Goal: Task Accomplishment & Management: Manage account settings

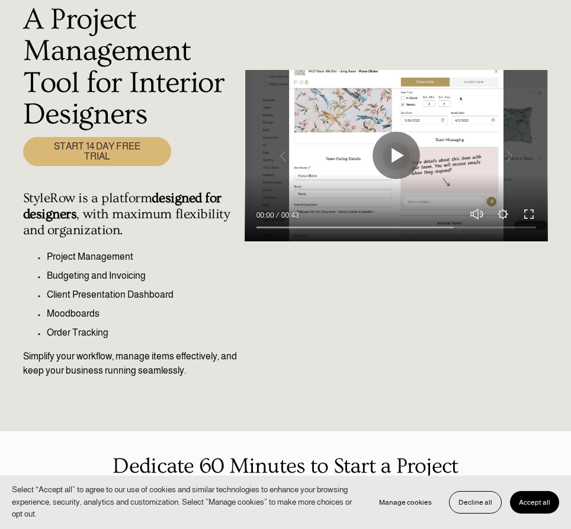
scroll to position [97, 0]
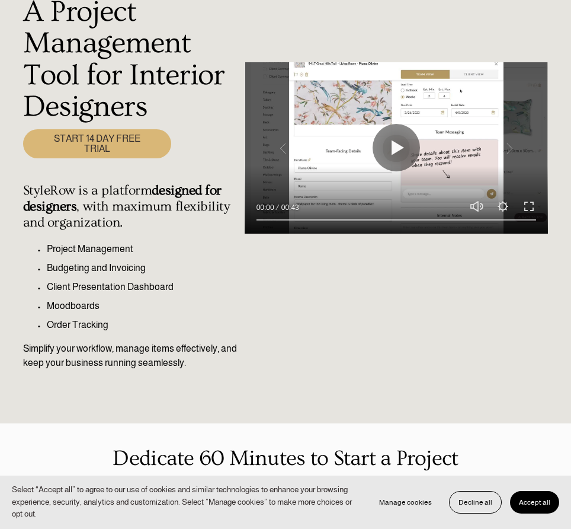
click at [535, 502] on span "Accept all" at bounding box center [534, 502] width 31 height 8
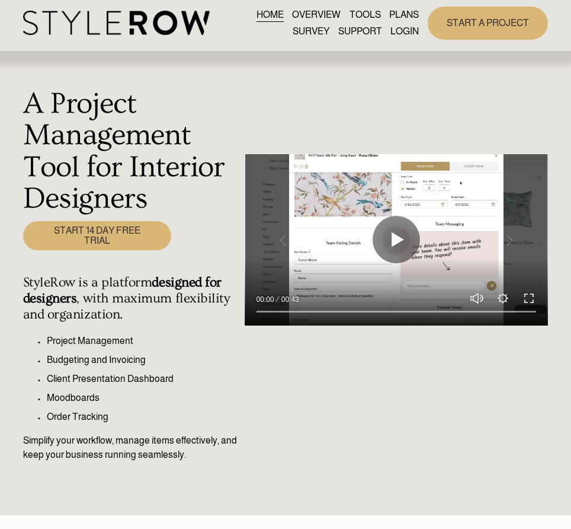
scroll to position [0, 0]
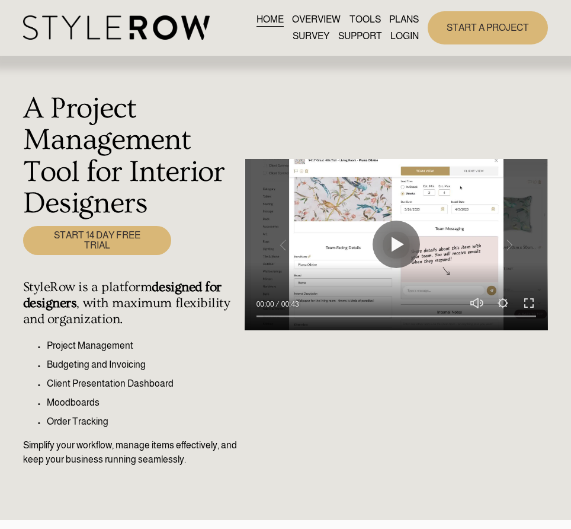
click at [496, 29] on link "START A PROJECT" at bounding box center [488, 27] width 120 height 33
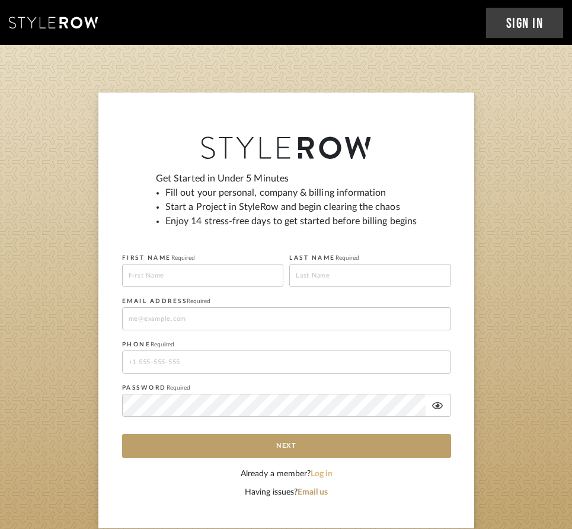
click at [327, 474] on button "Log in" at bounding box center [322, 474] width 22 height 12
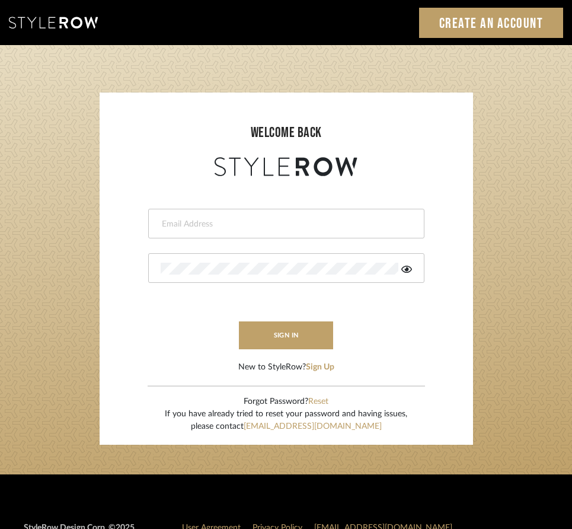
click at [196, 223] on input "email" at bounding box center [285, 224] width 248 height 12
paste input "intern@meyerinteriors.com"
type input "intern@meyerinteriors.com"
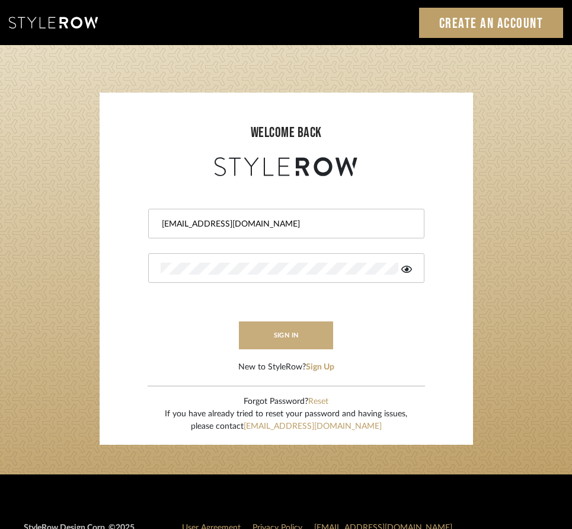
click at [287, 334] on button "sign in" at bounding box center [286, 335] width 95 height 28
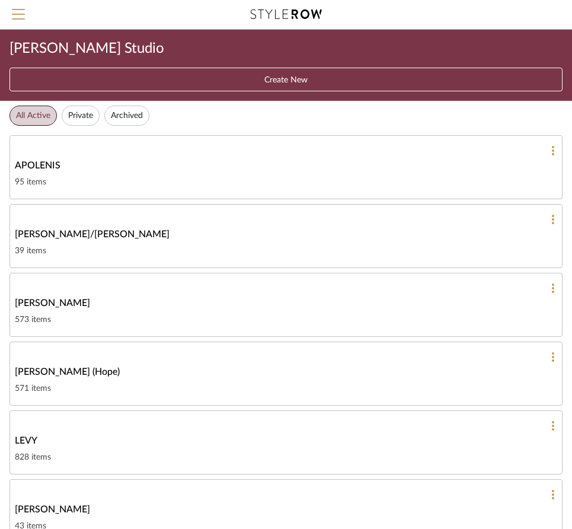
click at [314, 74] on button "Create New" at bounding box center [285, 80] width 553 height 24
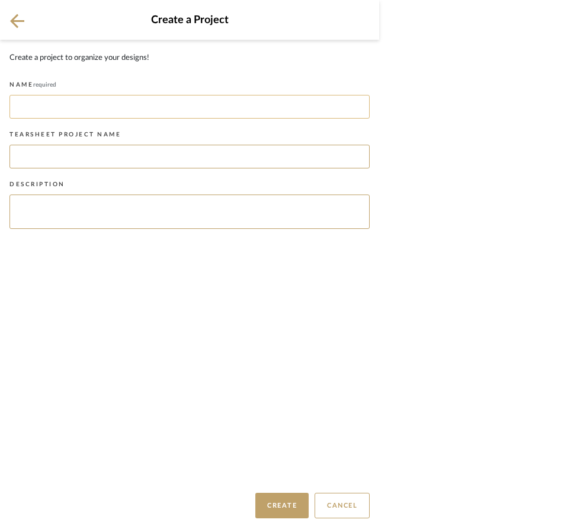
click at [235, 104] on input at bounding box center [189, 107] width 360 height 24
click at [81, 155] on input at bounding box center [189, 157] width 360 height 24
click at [63, 103] on input "Sample" at bounding box center [189, 107] width 360 height 24
type input "S"
type input "Denok Sudayati"
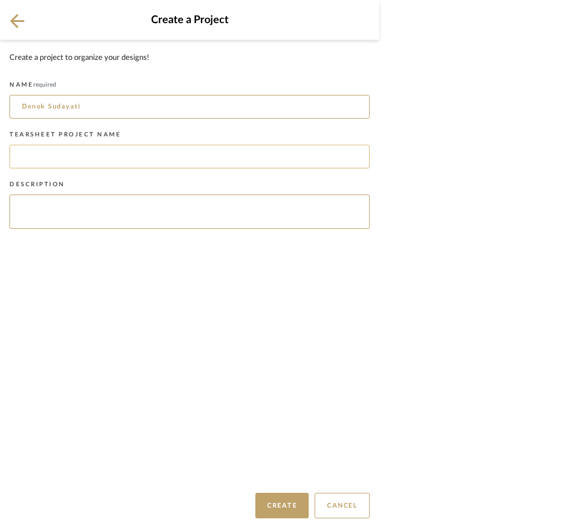
click at [79, 161] on input at bounding box center [189, 157] width 360 height 24
type input "Sample Tear Sheet"
click at [279, 506] on button "Create" at bounding box center [281, 505] width 53 height 25
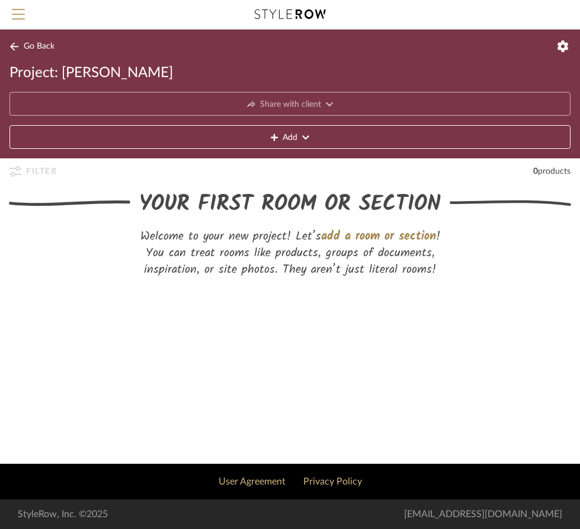
click at [307, 139] on icon at bounding box center [305, 138] width 7 height 4
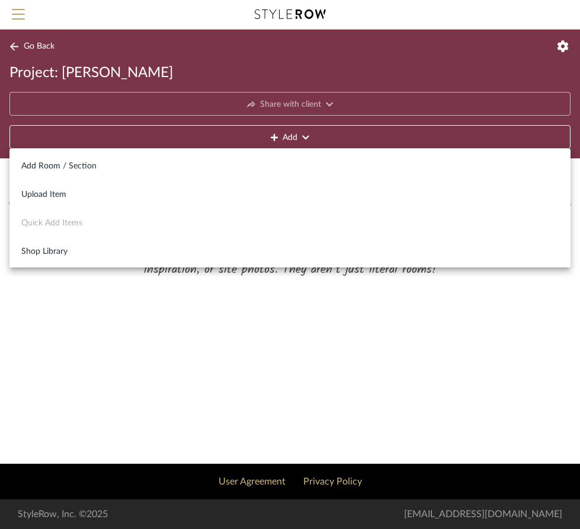
click at [19, 45] on div at bounding box center [290, 264] width 580 height 529
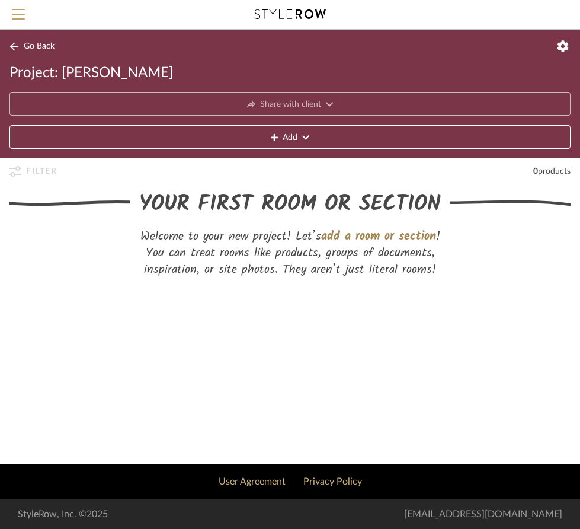
click at [16, 46] on icon at bounding box center [14, 46] width 8 height 8
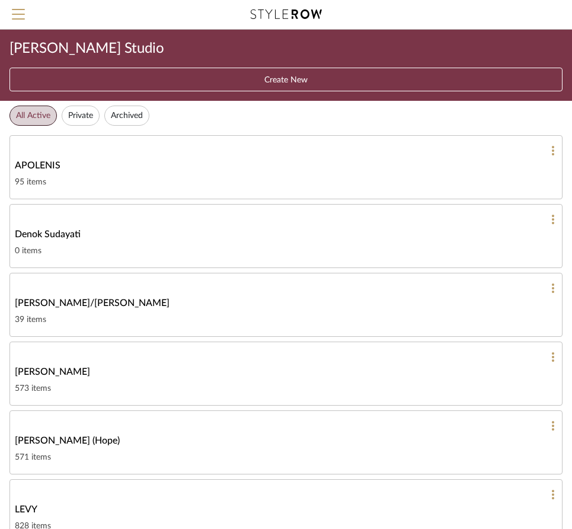
click at [126, 187] on div "95 items" at bounding box center [286, 182] width 542 height 14
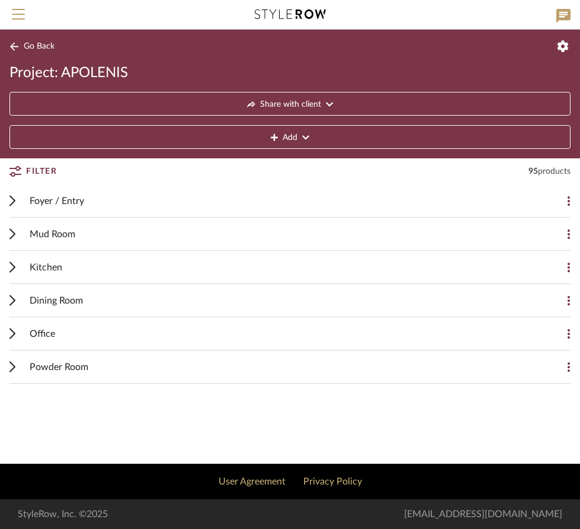
click at [17, 46] on icon at bounding box center [13, 46] width 9 height 9
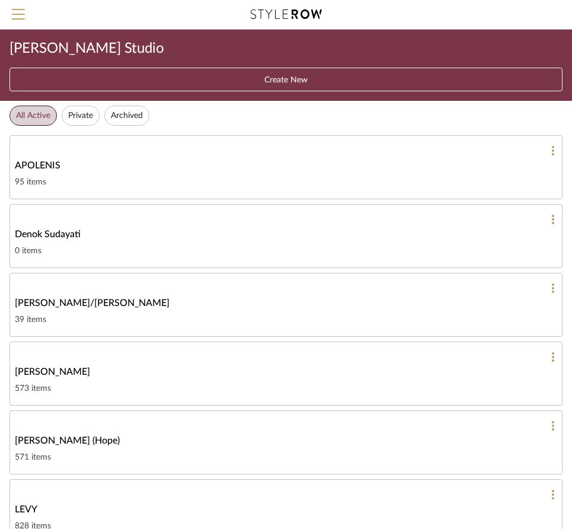
click at [131, 116] on button "Archived" at bounding box center [126, 116] width 45 height 20
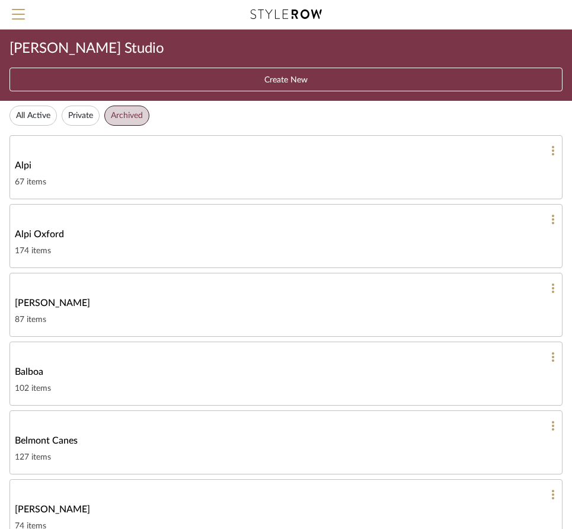
click at [85, 118] on button "Private" at bounding box center [81, 116] width 38 height 20
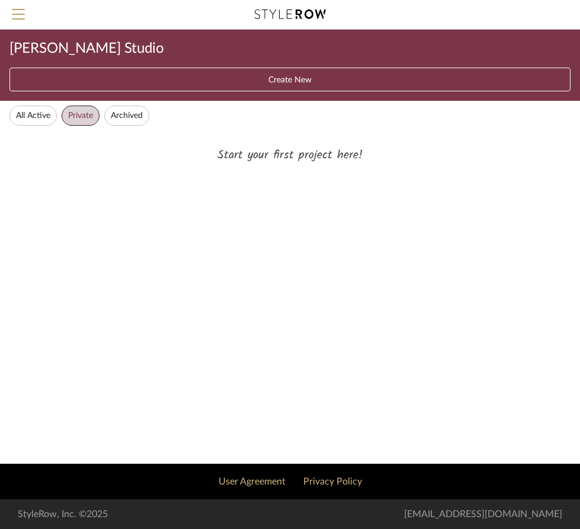
click at [36, 113] on button "All Active" at bounding box center [32, 116] width 47 height 20
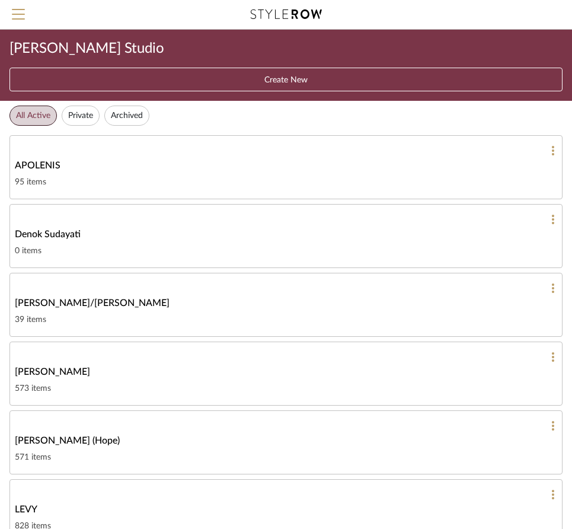
click at [555, 220] on div at bounding box center [286, 219] width 542 height 11
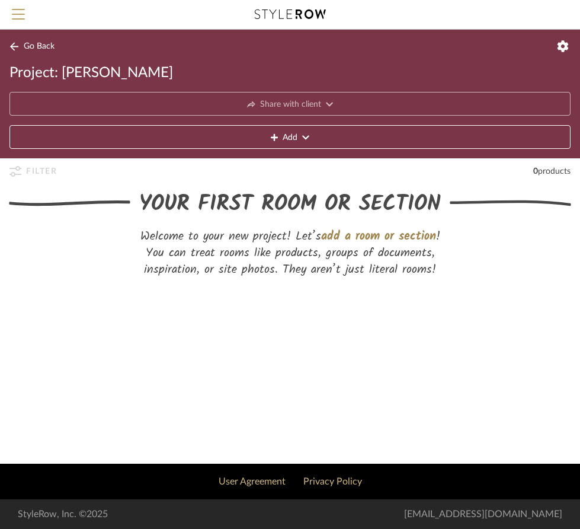
click at [279, 136] on button "Add" at bounding box center [289, 137] width 561 height 24
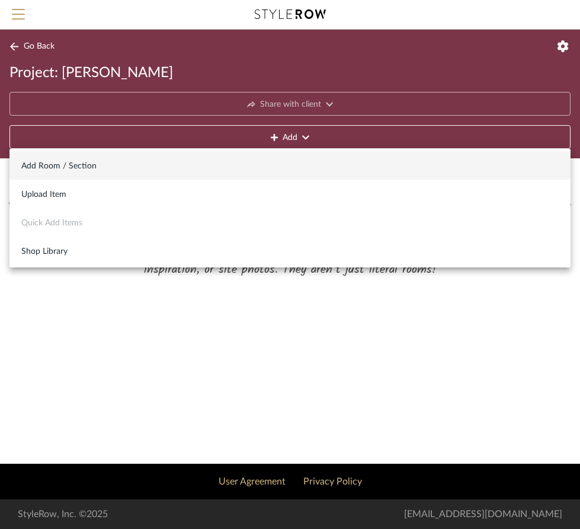
click at [90, 164] on span "Add Room / Section" at bounding box center [290, 166] width 538 height 10
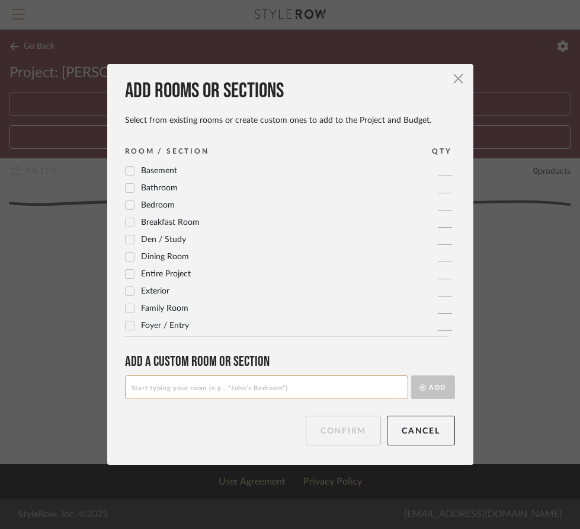
click at [126, 223] on icon at bounding box center [130, 223] width 8 height 6
click at [348, 426] on button "Confirm" at bounding box center [343, 431] width 75 height 30
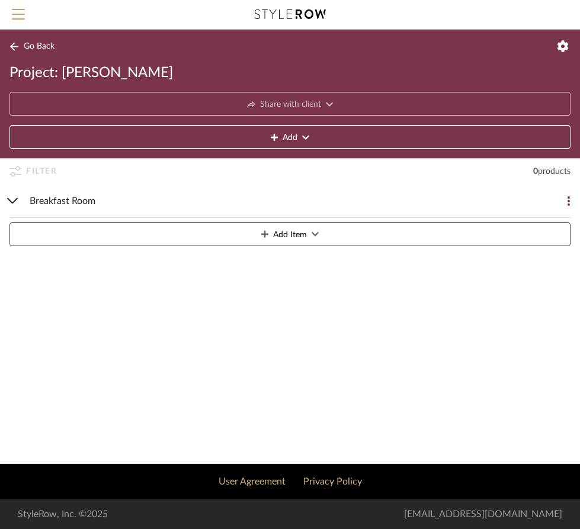
click at [312, 232] on icon at bounding box center [315, 234] width 7 height 8
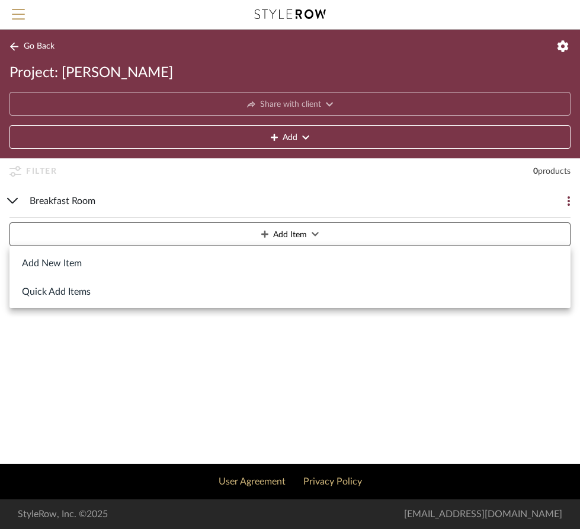
click at [78, 263] on button "Add New Item" at bounding box center [289, 262] width 561 height 28
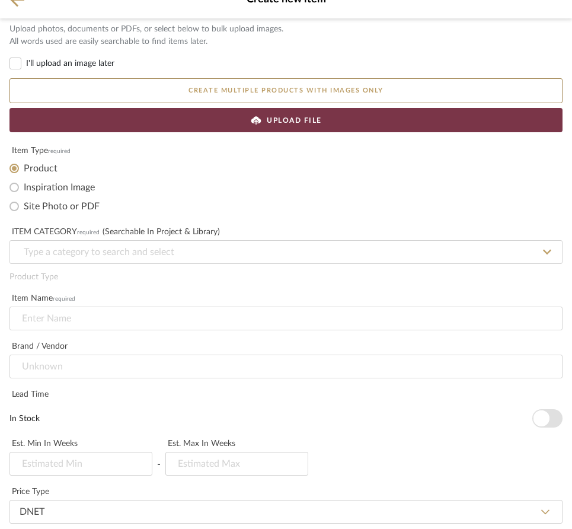
scroll to position [20, 0]
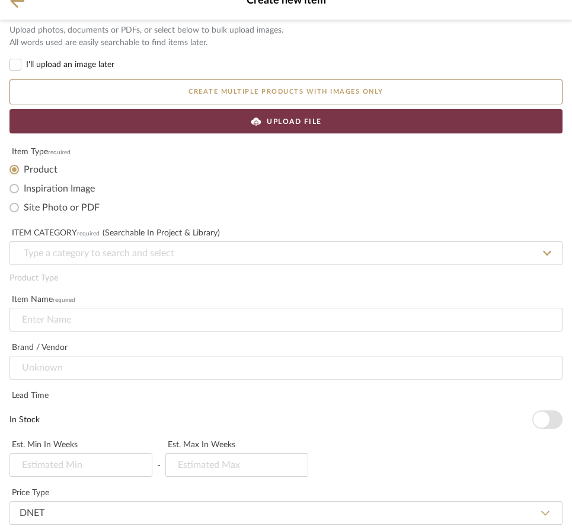
click at [550, 253] on icon at bounding box center [547, 253] width 8 height 5
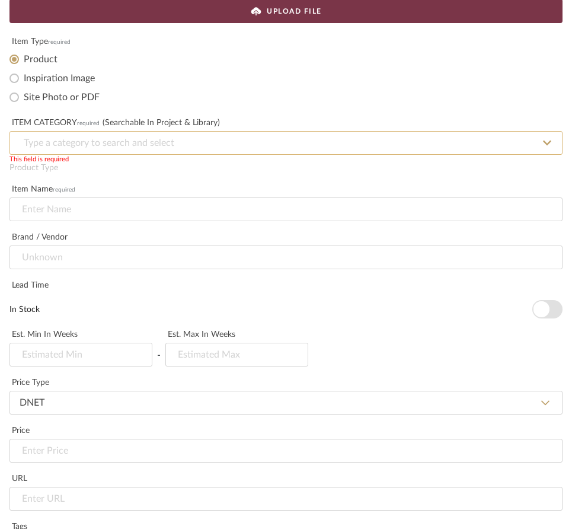
scroll to position [127, 0]
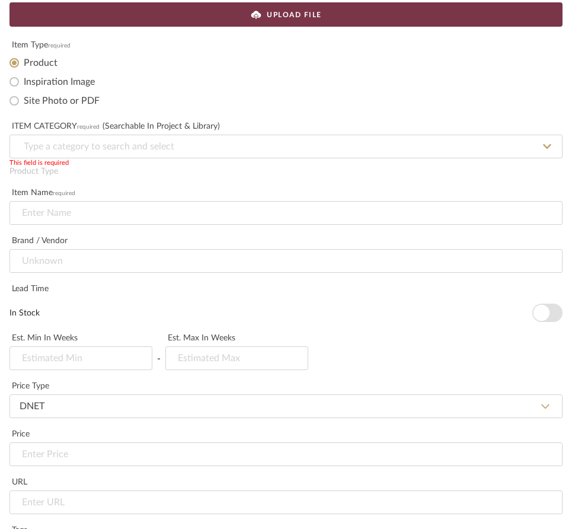
click at [550, 146] on icon at bounding box center [547, 146] width 8 height 9
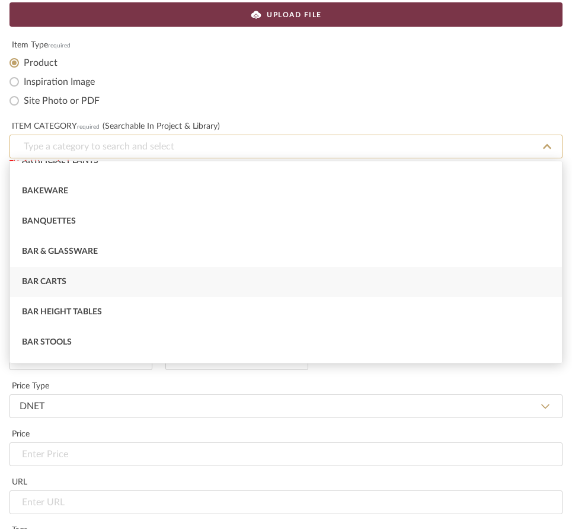
scroll to position [296, 0]
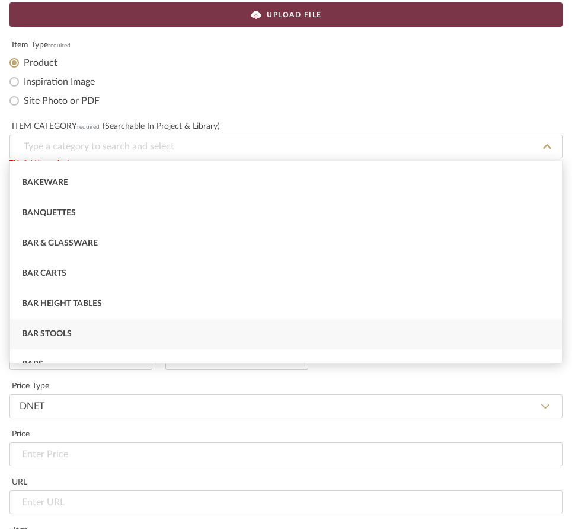
click at [74, 331] on div "Bar Stools" at bounding box center [286, 334] width 552 height 30
type input "Bar Stools"
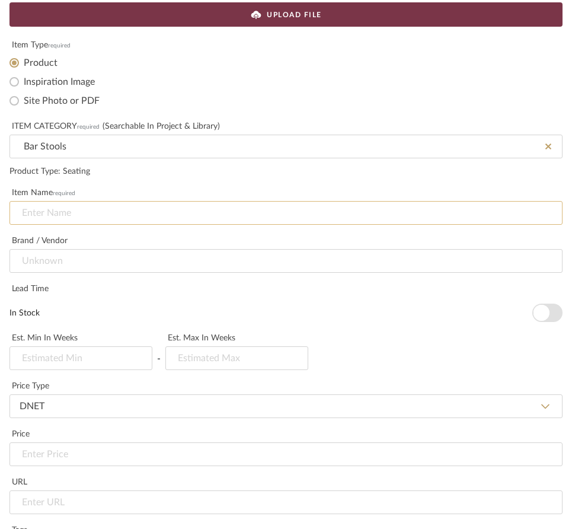
click at [74, 212] on input at bounding box center [285, 213] width 553 height 24
type input "Bar Stools"
click at [193, 260] on input at bounding box center [285, 261] width 553 height 24
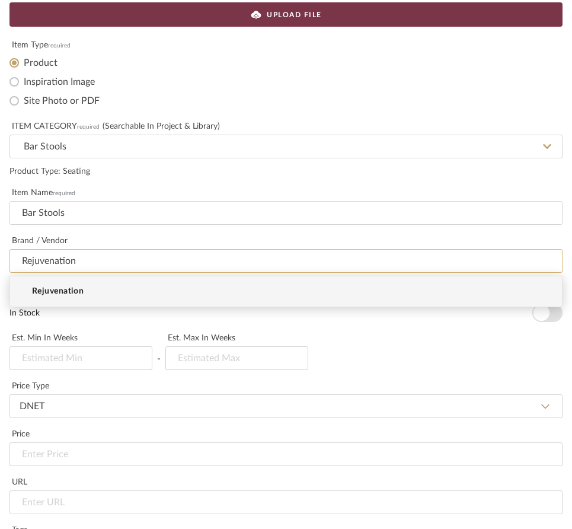
type input "Rejuvenation"
click at [66, 287] on span "Rejuvenation" at bounding box center [58, 291] width 52 height 10
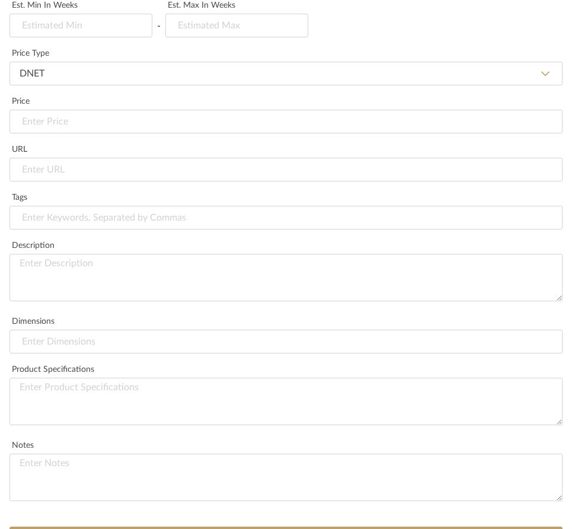
scroll to position [461, 0]
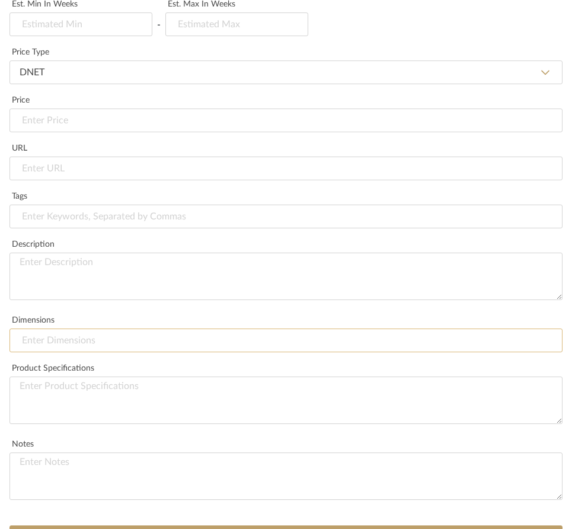
click at [120, 336] on input at bounding box center [285, 340] width 553 height 24
type input "15" W x 18-1/2" D x 33" H"
click at [246, 263] on textarea at bounding box center [285, 276] width 553 height 47
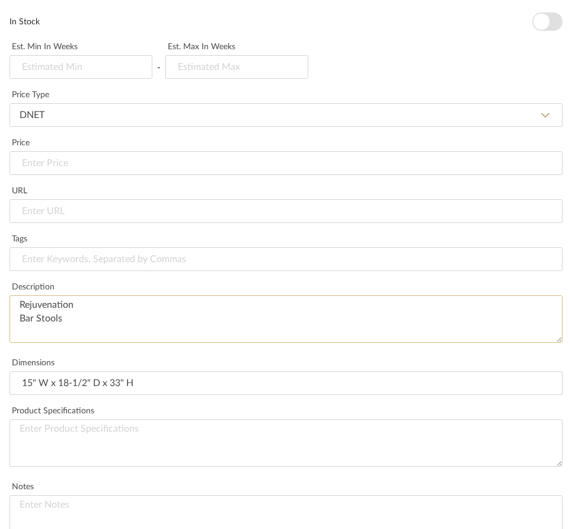
scroll to position [424, 0]
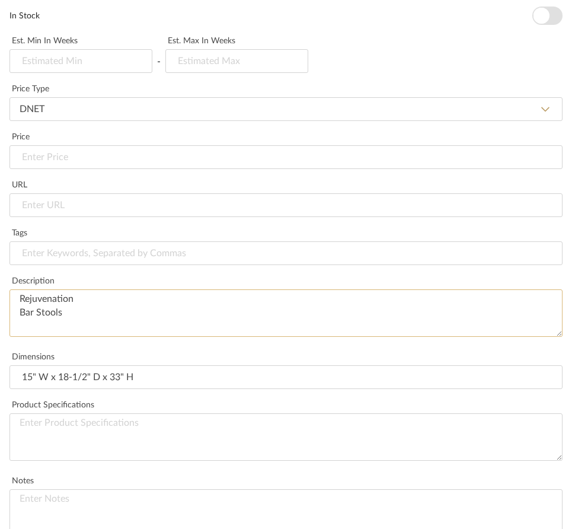
click at [21, 314] on textarea "Rejuvenation Bar Stools" at bounding box center [285, 312] width 553 height 47
click at [59, 315] on textarea "Rejuvenation Breakfasr RoomBar Stools" at bounding box center [285, 312] width 553 height 47
click at [85, 317] on textarea "Rejuvenation Breakfast RoomBar Stools" at bounding box center [285, 312] width 553 height 47
type textarea "Rejuvenation Breakfast Room | Bar Stools"
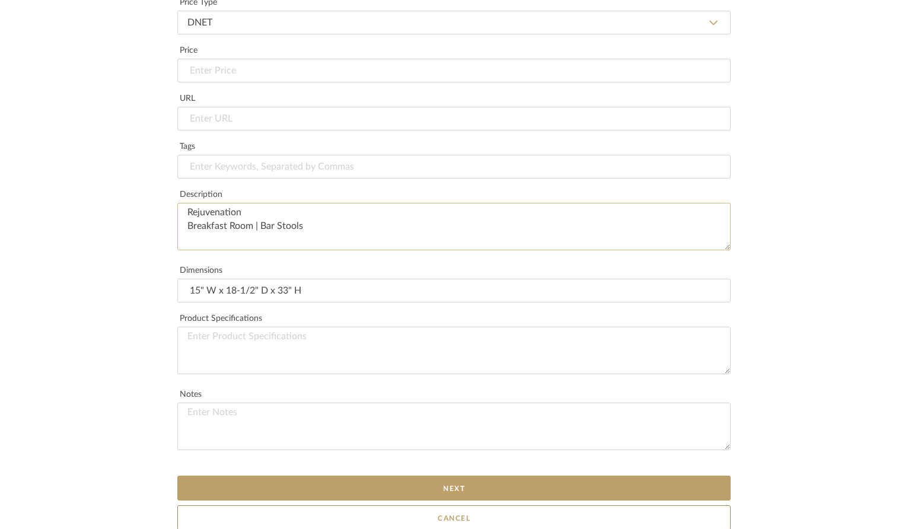
scroll to position [515, 0]
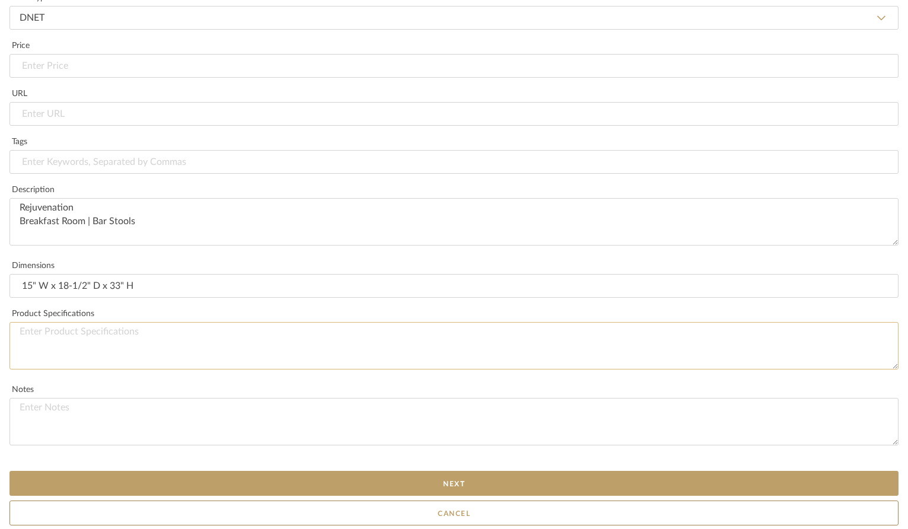
click at [96, 333] on textarea at bounding box center [453, 345] width 889 height 47
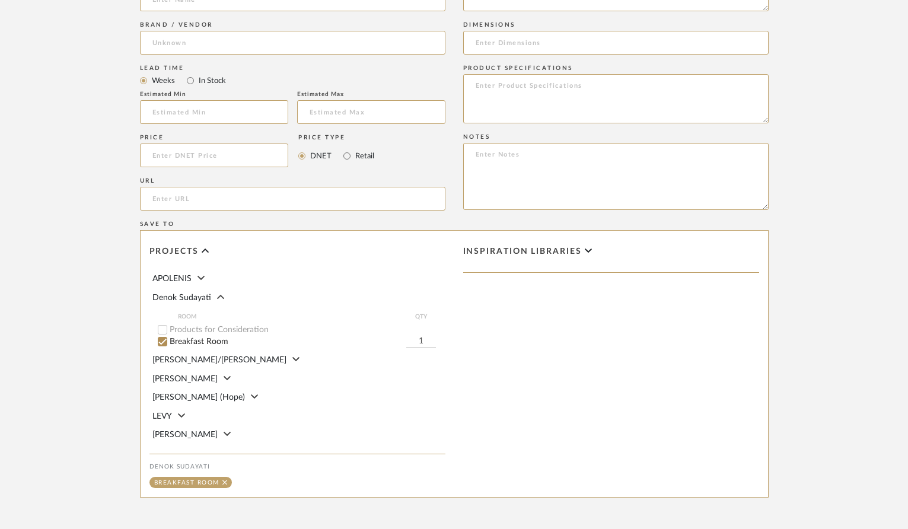
scroll to position [541, 0]
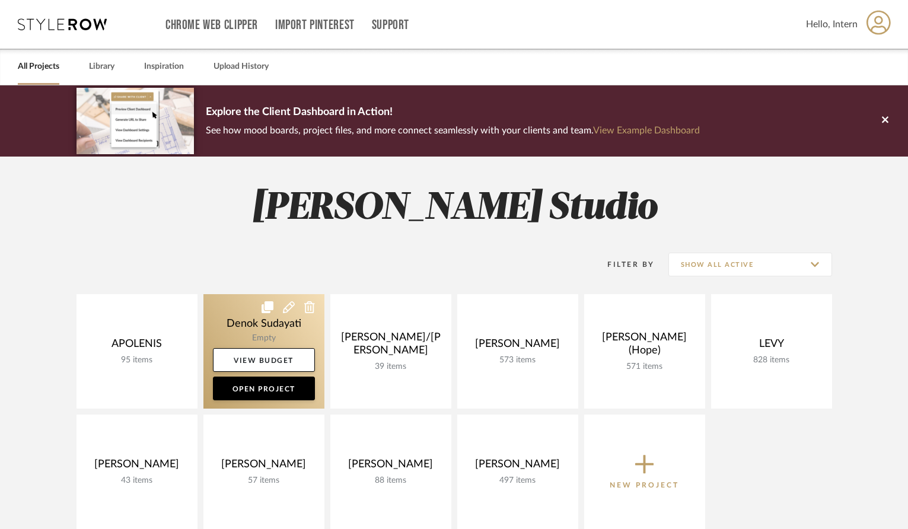
click at [313, 324] on link at bounding box center [263, 351] width 121 height 114
click at [272, 388] on link "Open Project" at bounding box center [264, 388] width 102 height 24
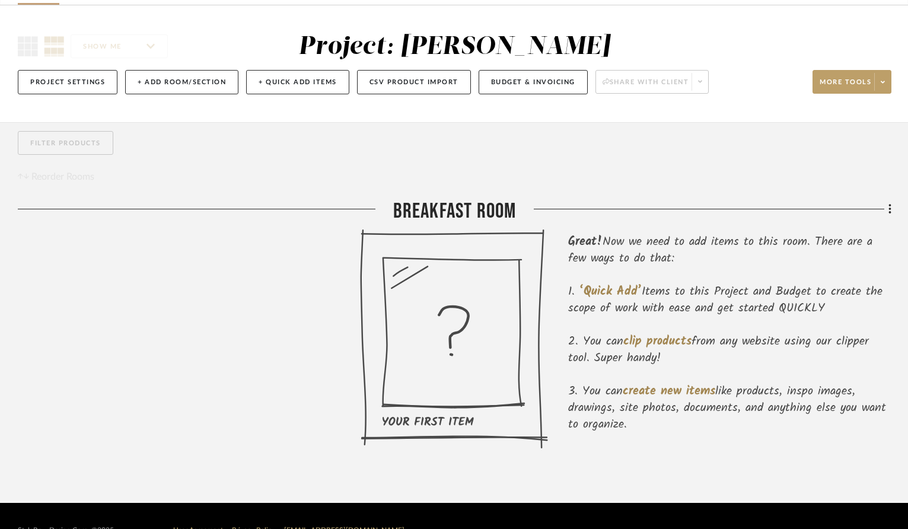
scroll to position [79, 0]
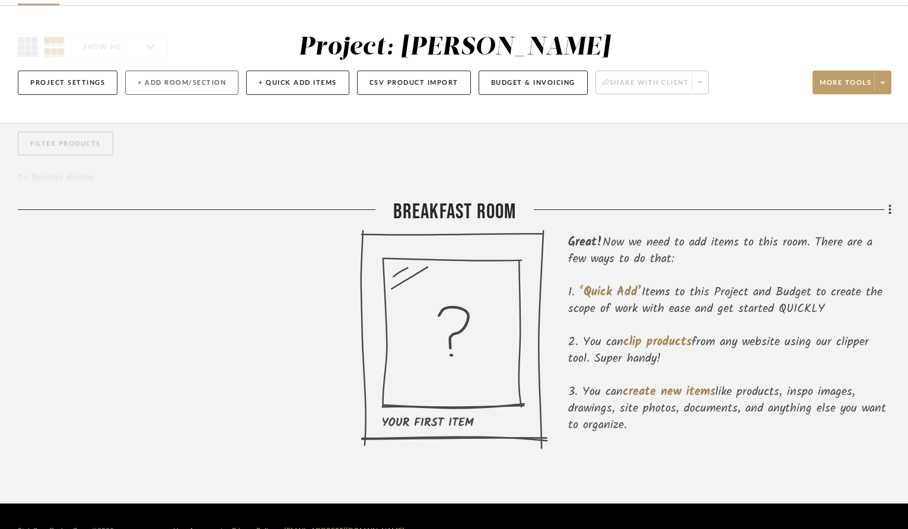
click at [159, 81] on button "+ Add Room/Section" at bounding box center [181, 83] width 113 height 24
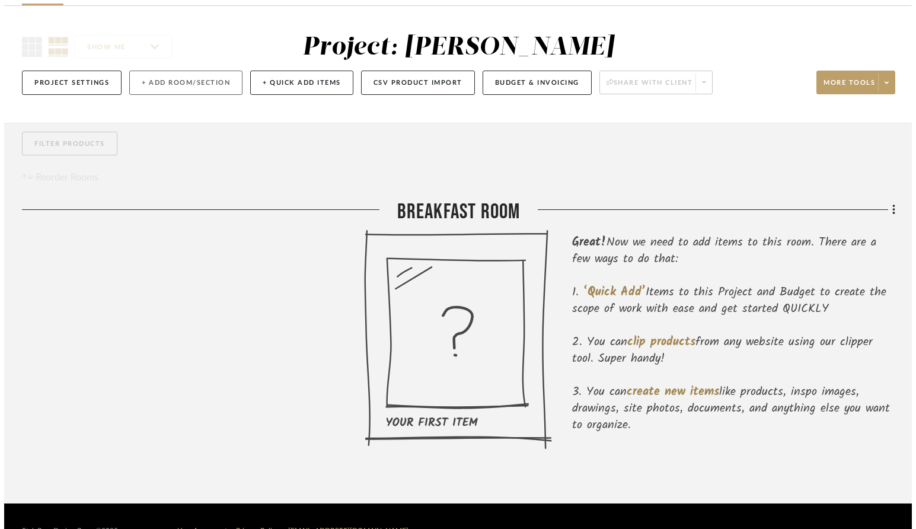
scroll to position [0, 0]
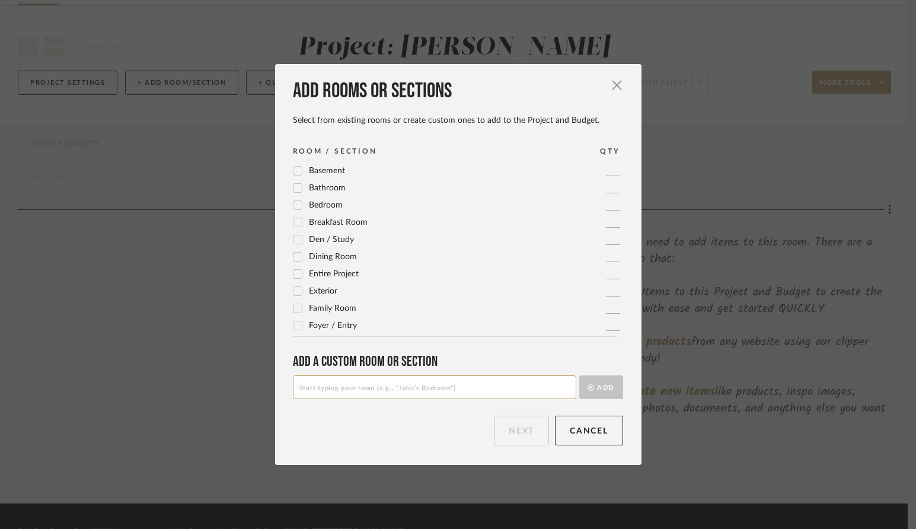
click at [239, 170] on div "Add rooms or sections Select from existing rooms or create custom ones to add t…" at bounding box center [458, 264] width 916 height 529
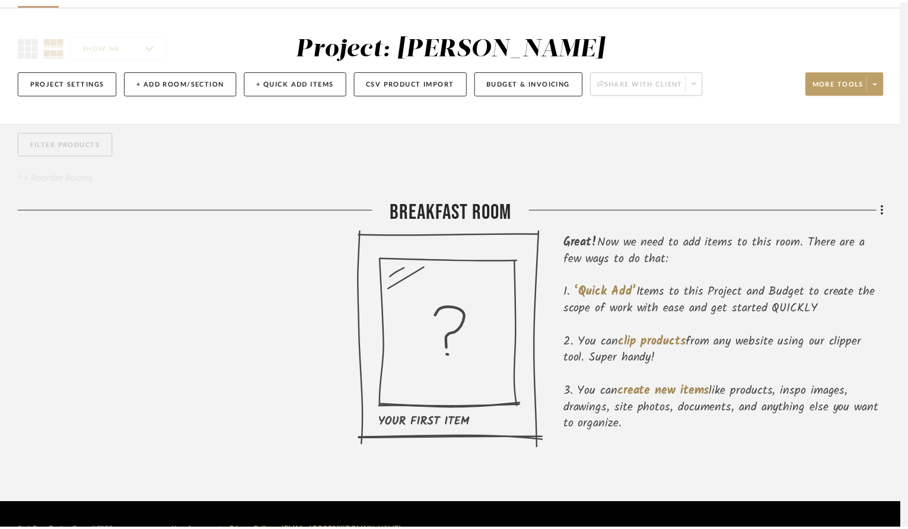
scroll to position [79, 0]
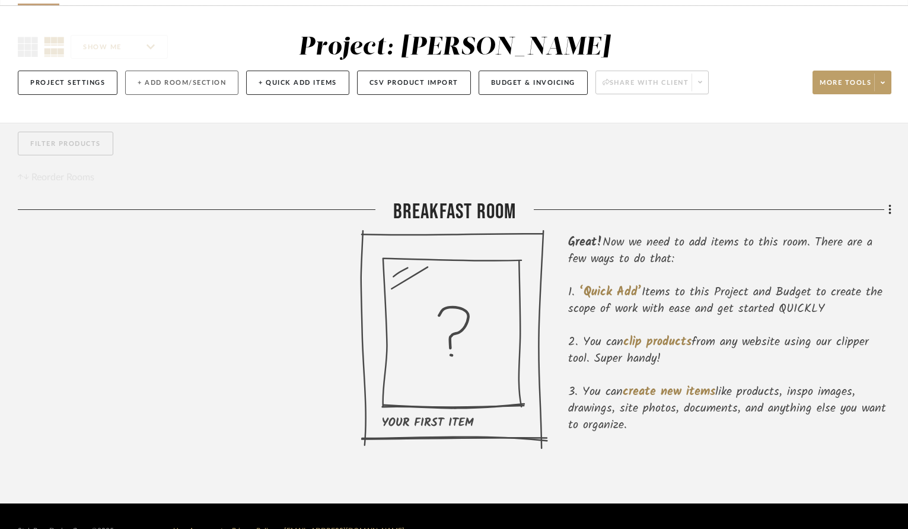
click at [174, 78] on button "+ Add Room/Section" at bounding box center [181, 83] width 113 height 24
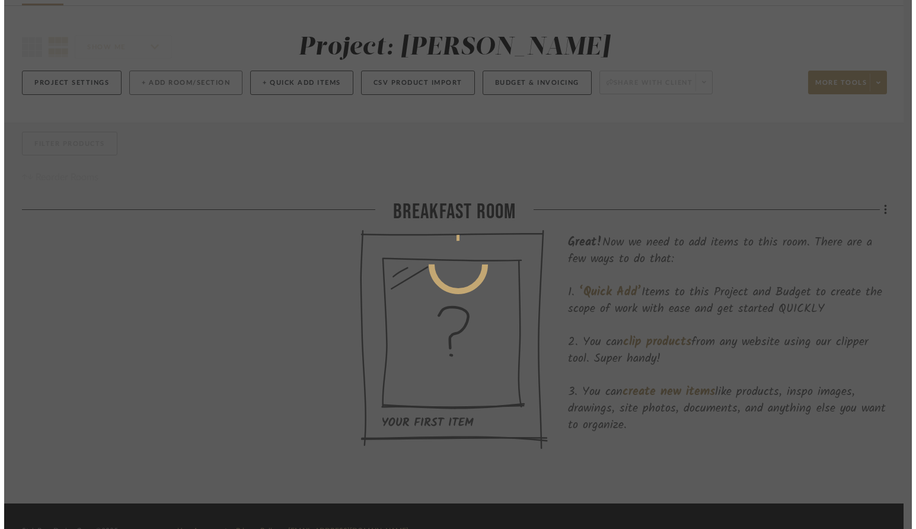
scroll to position [0, 0]
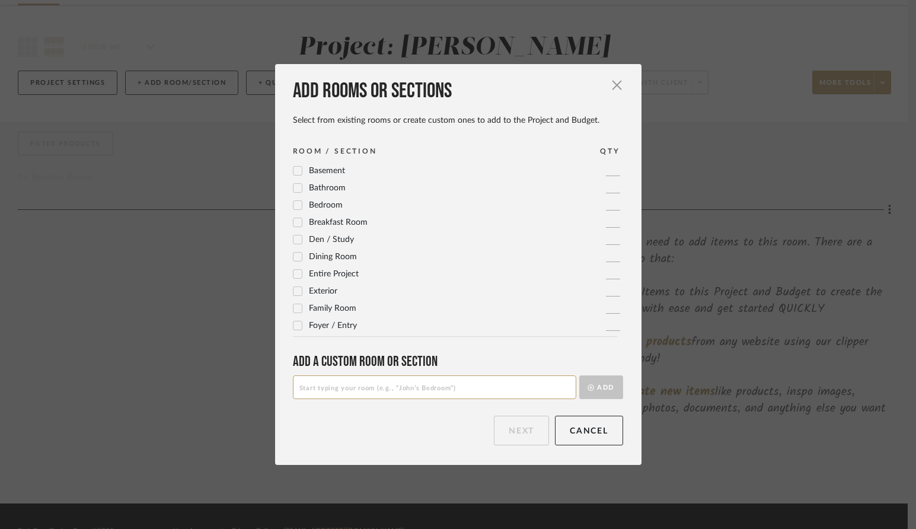
click at [293, 223] on icon at bounding box center [297, 223] width 8 height 6
click at [523, 439] on button "Next" at bounding box center [521, 431] width 55 height 30
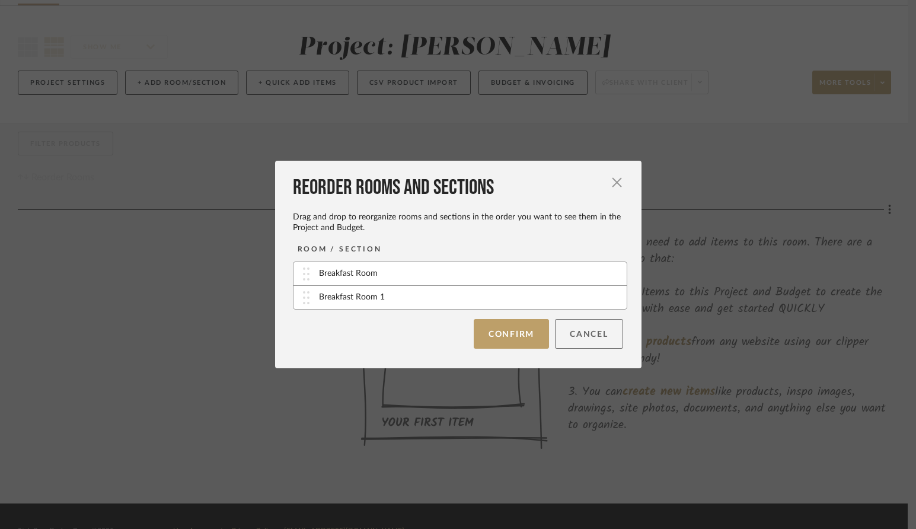
click at [576, 324] on button "Cancel" at bounding box center [589, 334] width 68 height 30
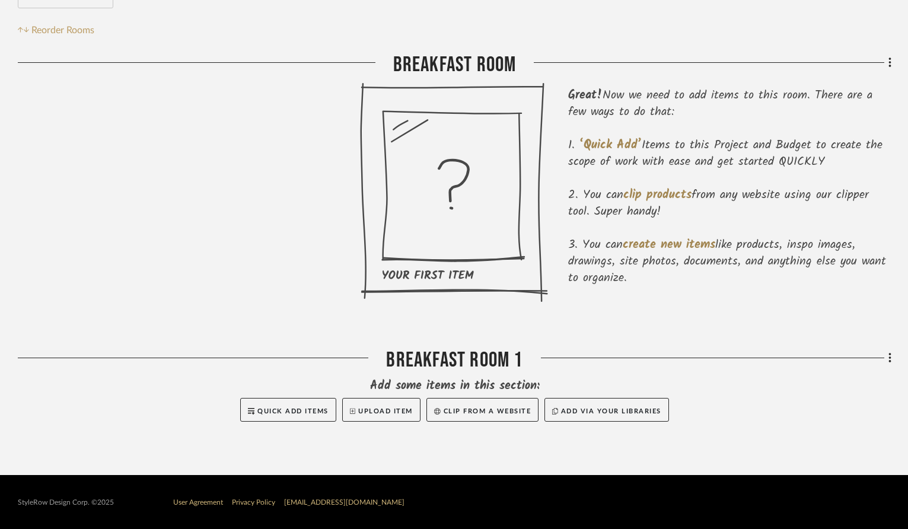
scroll to position [227, 0]
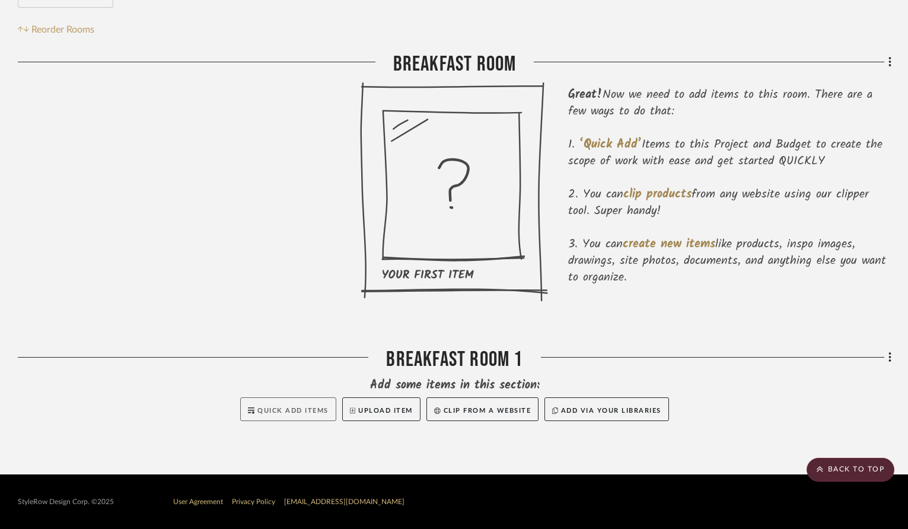
click at [293, 409] on span "Quick Add Items" at bounding box center [292, 410] width 71 height 7
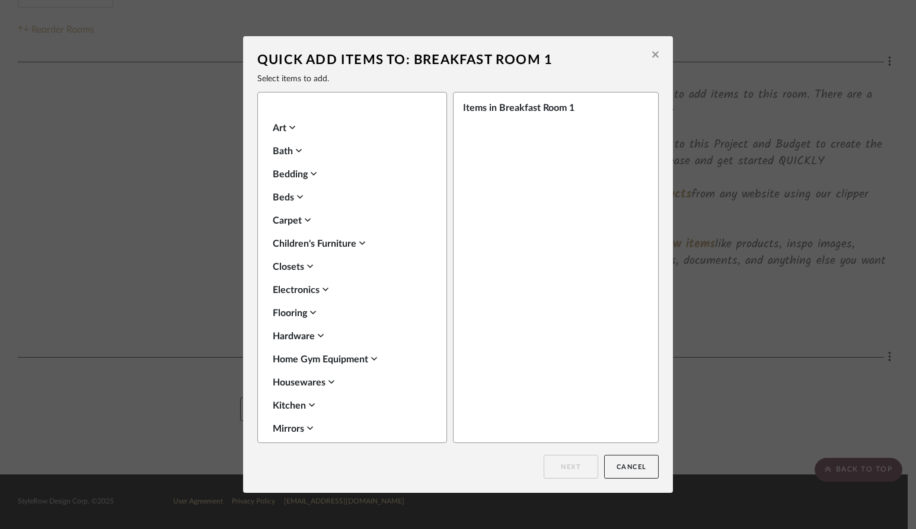
scroll to position [0, 0]
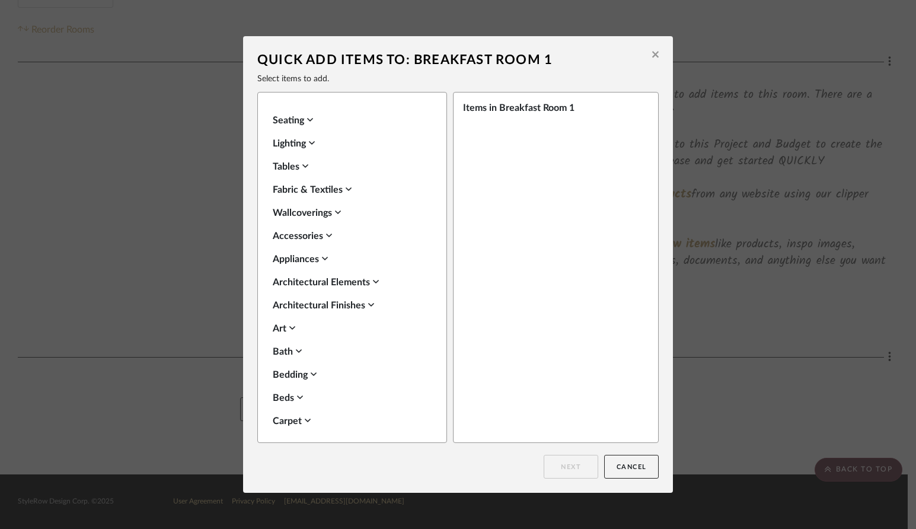
click at [307, 117] on icon at bounding box center [310, 119] width 6 height 9
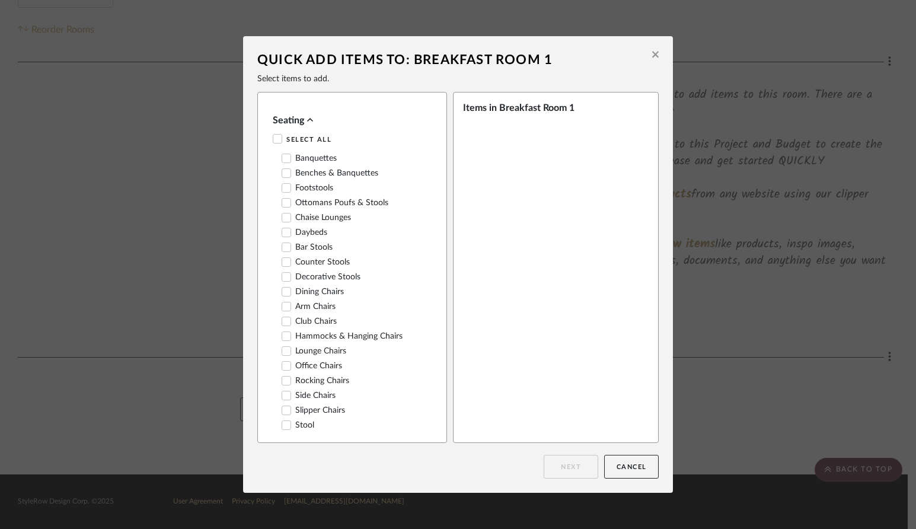
click at [322, 245] on label "Bar Stools" at bounding box center [307, 247] width 51 height 10
click at [571, 465] on button "Next" at bounding box center [571, 467] width 55 height 24
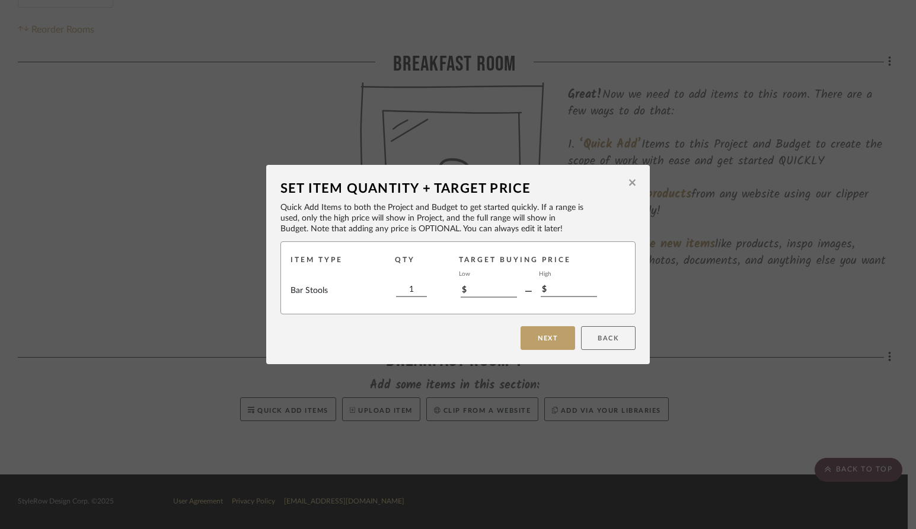
click at [598, 337] on button "Back" at bounding box center [608, 338] width 55 height 24
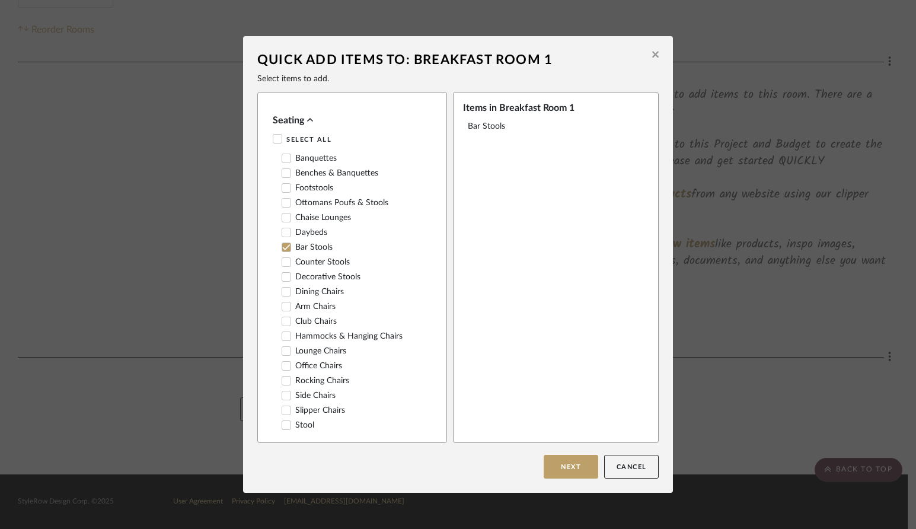
click at [628, 464] on button "Cancel" at bounding box center [631, 467] width 55 height 24
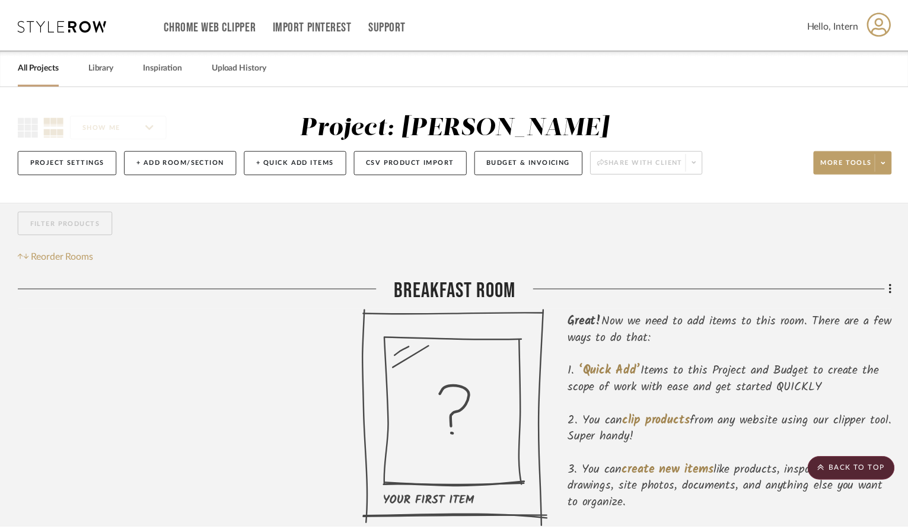
scroll to position [227, 0]
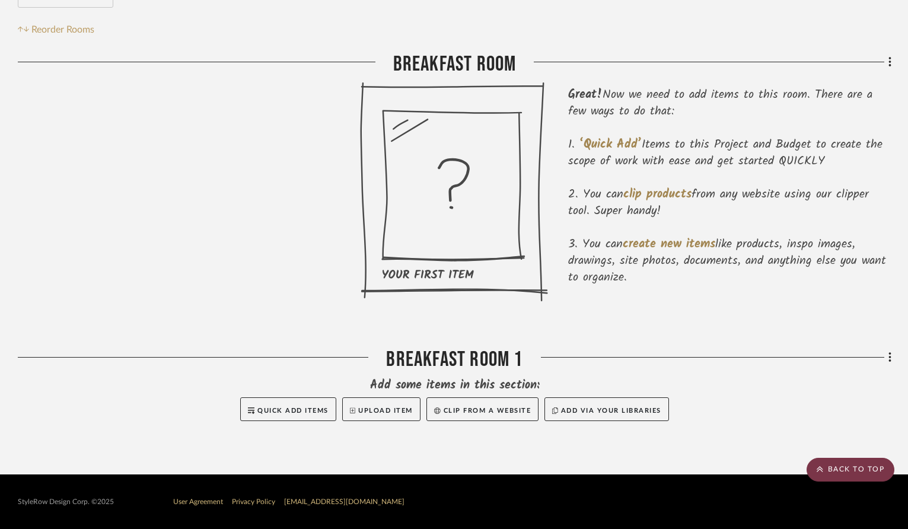
click at [828, 468] on scroll-to-top-button "BACK TO TOP" at bounding box center [850, 470] width 88 height 24
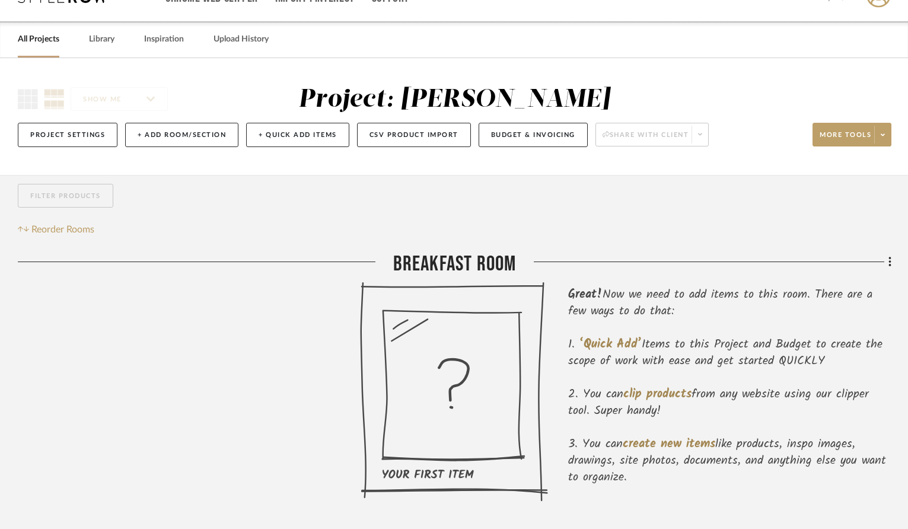
scroll to position [0, 0]
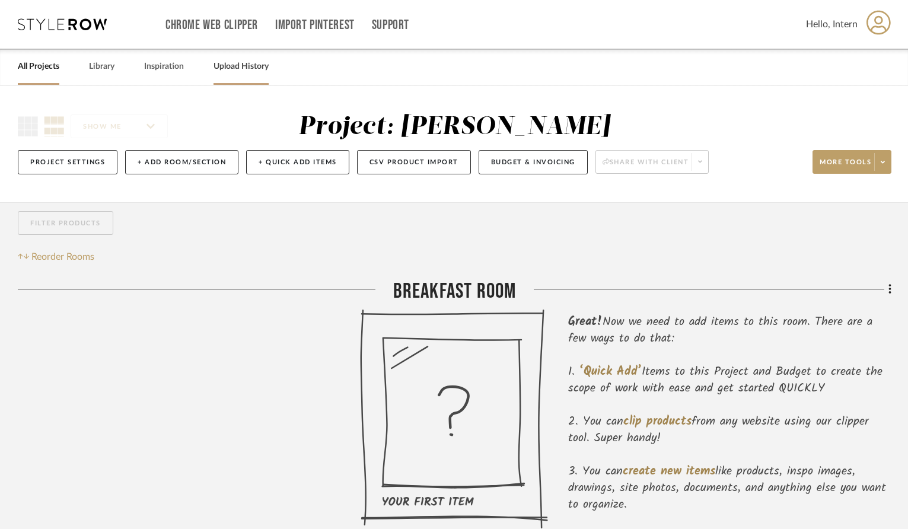
click at [242, 66] on link "Upload History" at bounding box center [240, 67] width 55 height 16
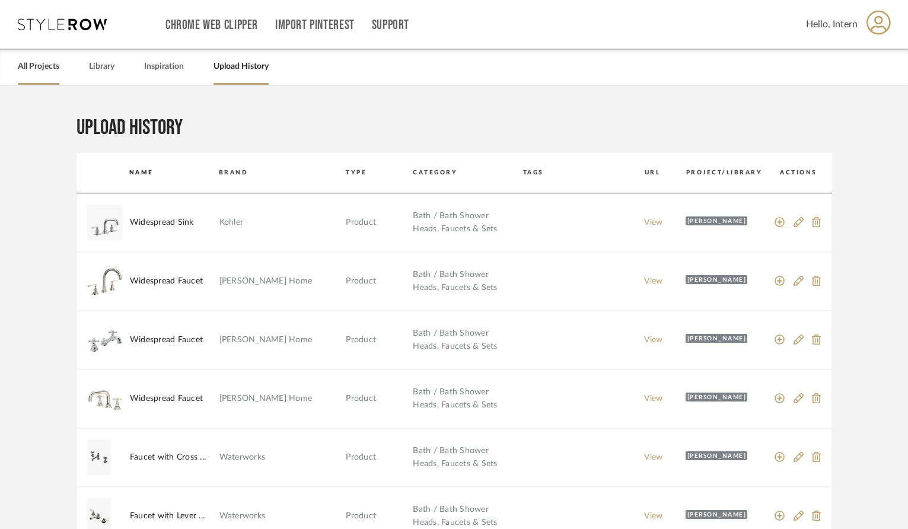
drag, startPoint x: 65, startPoint y: 66, endPoint x: 52, endPoint y: 68, distance: 13.2
click at [64, 66] on div "All Projects Library Inspiration Upload History" at bounding box center [454, 67] width 908 height 36
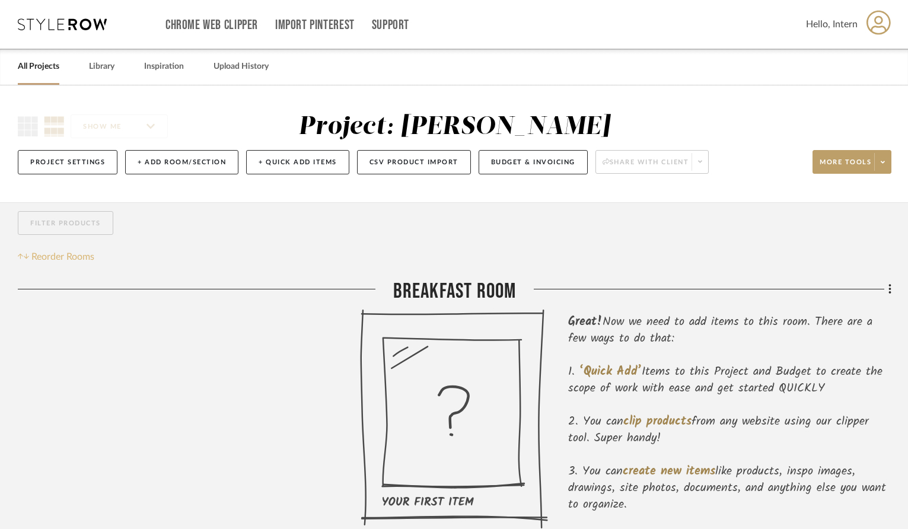
click at [57, 255] on span "Reorder Rooms" at bounding box center [62, 257] width 63 height 14
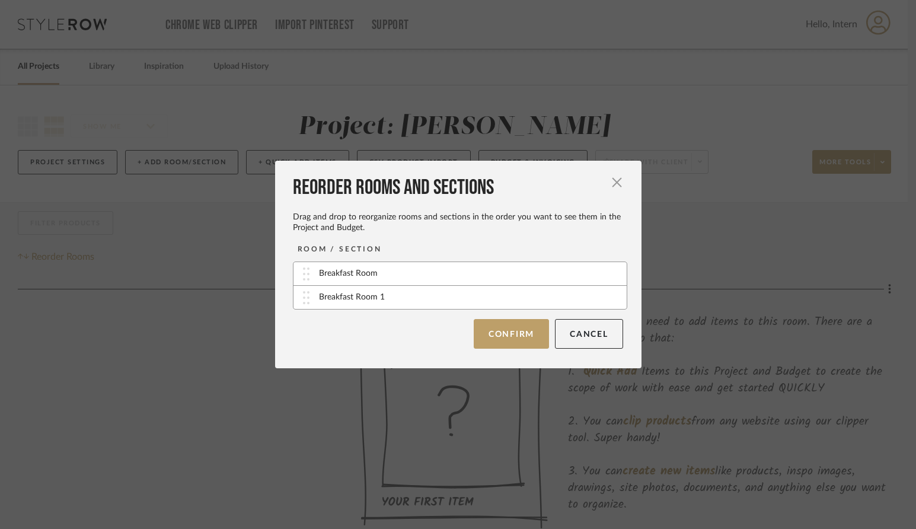
click at [384, 298] on div "Breakfast Room 1" at bounding box center [459, 297] width 333 height 23
click at [580, 332] on button "Cancel" at bounding box center [589, 334] width 68 height 30
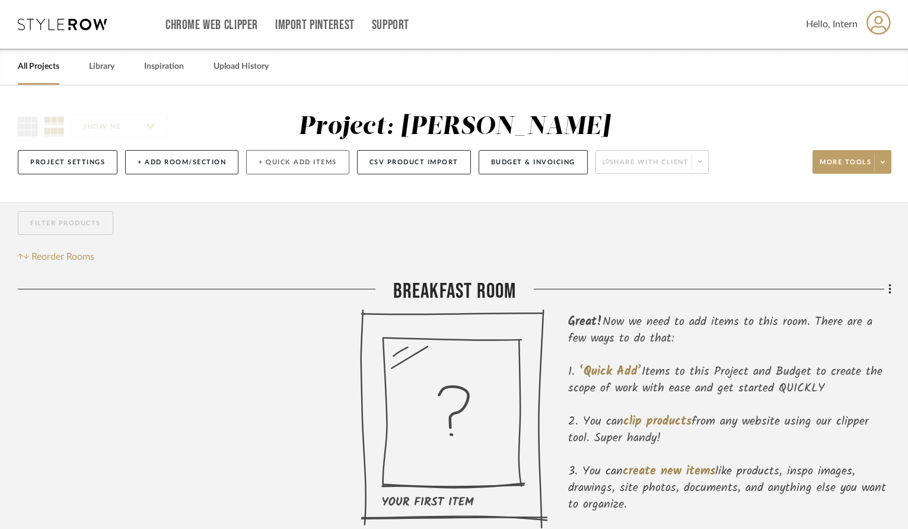
click at [304, 158] on button "+ Quick Add Items" at bounding box center [297, 162] width 103 height 24
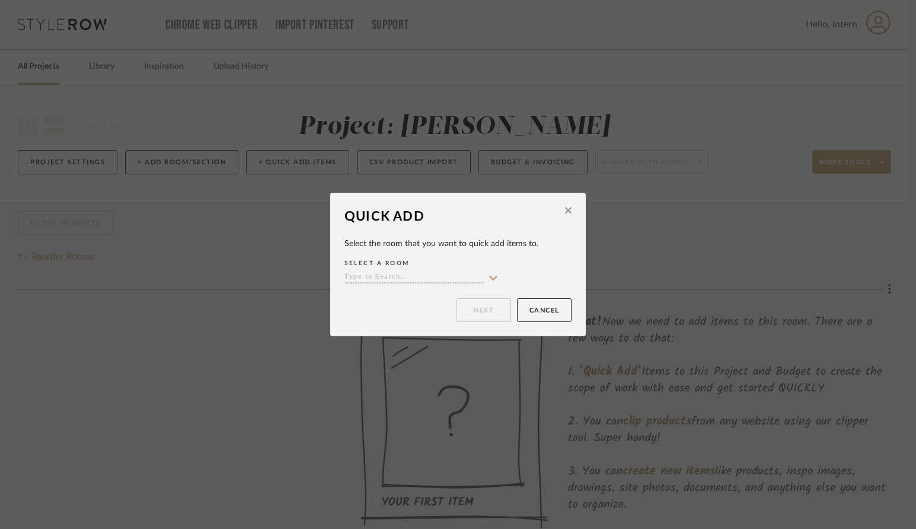
click at [488, 276] on icon at bounding box center [493, 277] width 11 height 9
click at [410, 302] on span "Breakfast Room" at bounding box center [390, 301] width 75 height 8
type input "Breakfast Room"
click at [477, 309] on button "Next" at bounding box center [483, 310] width 55 height 24
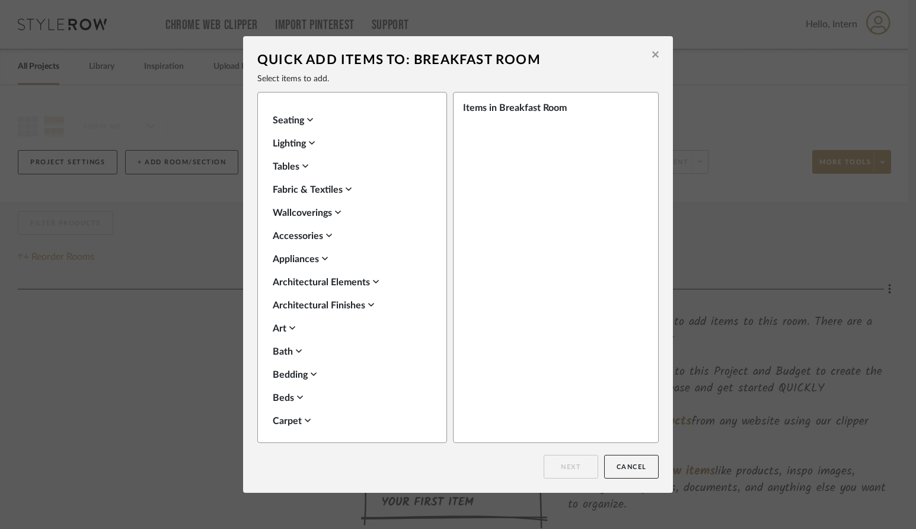
click at [309, 118] on icon at bounding box center [310, 119] width 6 height 9
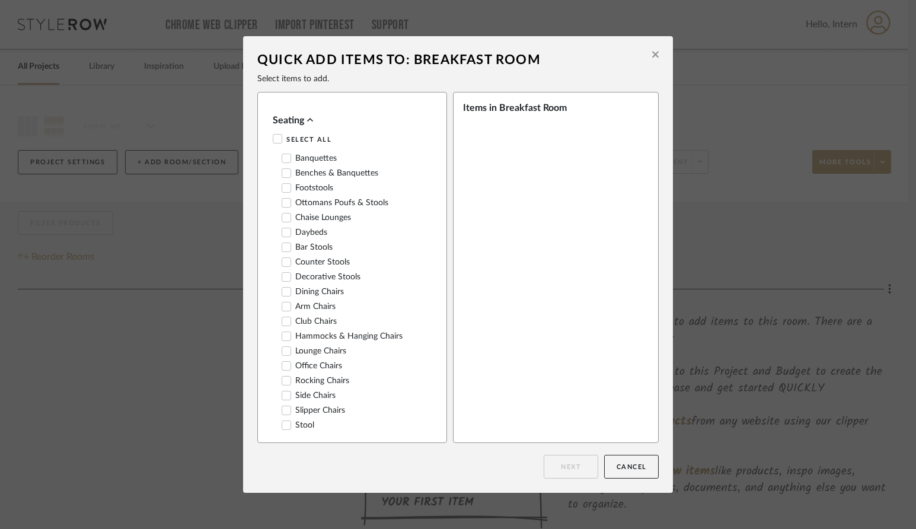
click at [327, 244] on label "Bar Stools" at bounding box center [307, 247] width 51 height 10
click at [583, 464] on button "Next" at bounding box center [571, 467] width 55 height 24
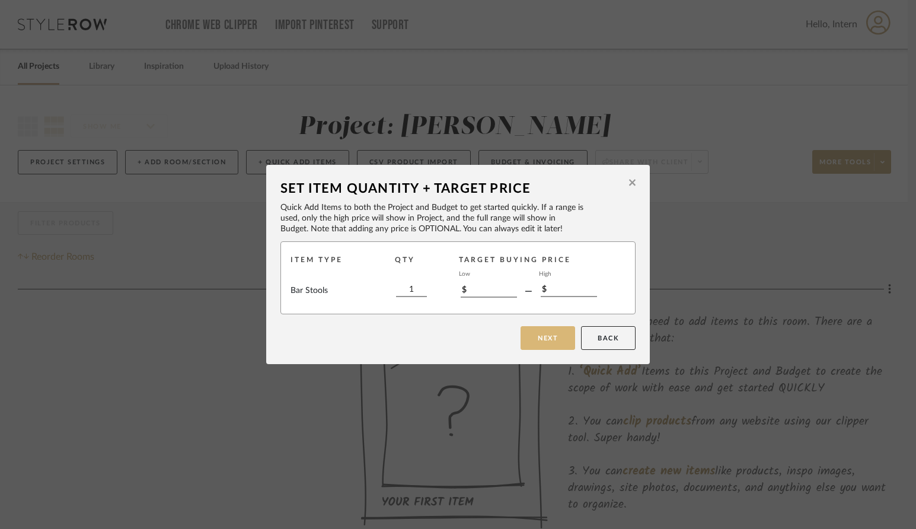
click at [552, 330] on button "Next" at bounding box center [547, 338] width 55 height 24
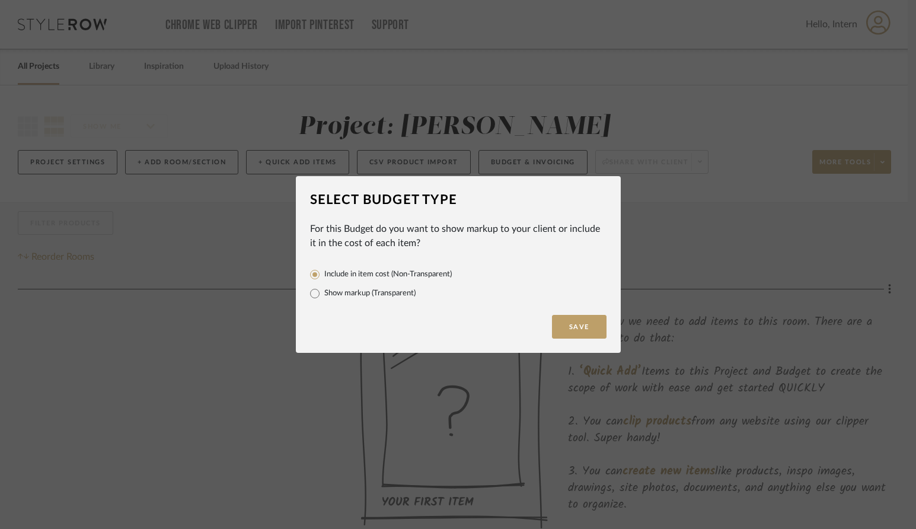
click at [181, 280] on div "Select Budget Type For this Budget do you want to show markup to your client or…" at bounding box center [458, 264] width 916 height 529
click at [267, 305] on div "Select Budget Type For this Budget do you want to show markup to your client or…" at bounding box center [458, 264] width 916 height 529
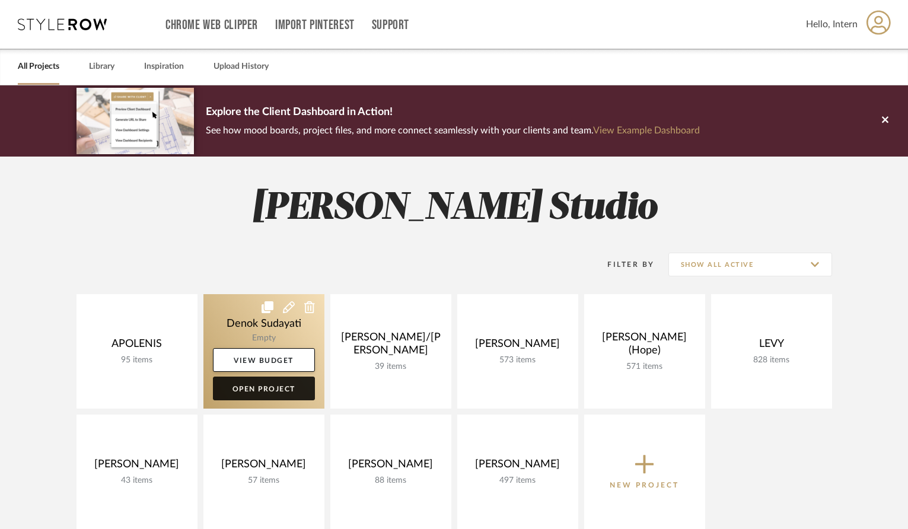
click at [278, 385] on link "Open Project" at bounding box center [264, 388] width 102 height 24
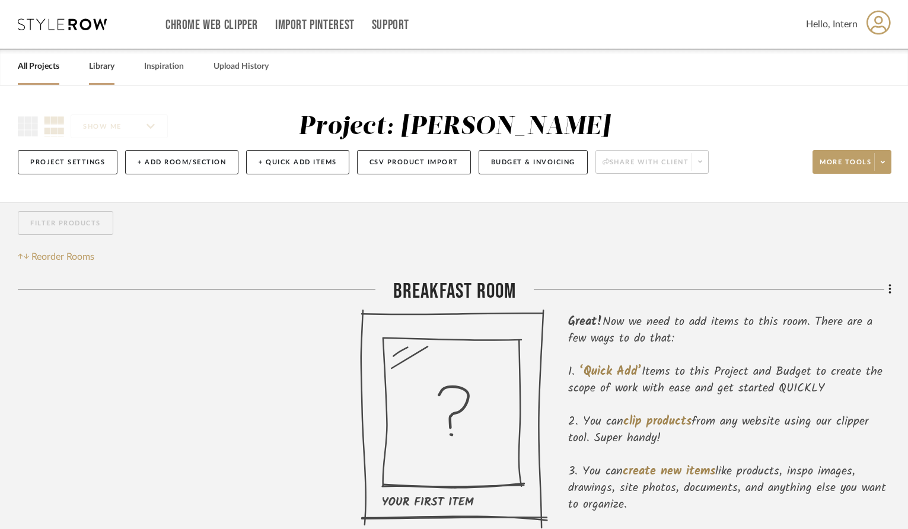
click at [105, 68] on link "Library" at bounding box center [101, 67] width 25 height 16
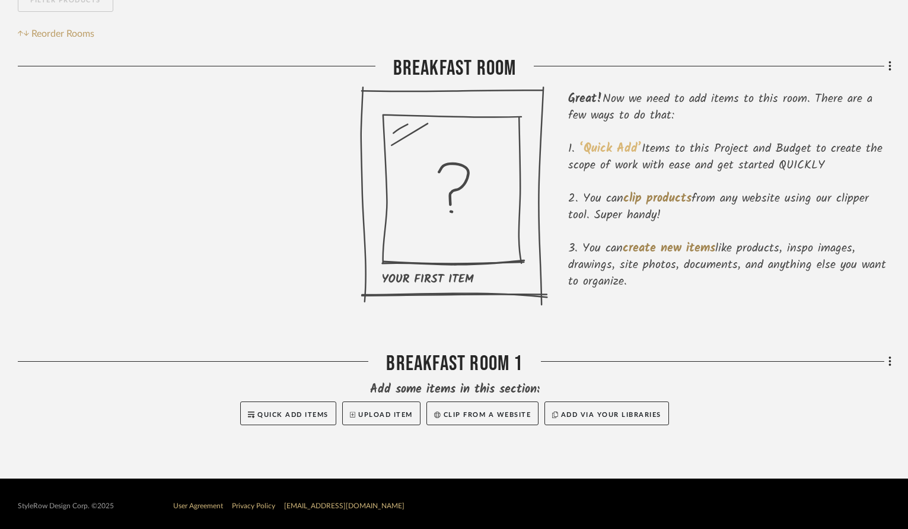
scroll to position [227, 0]
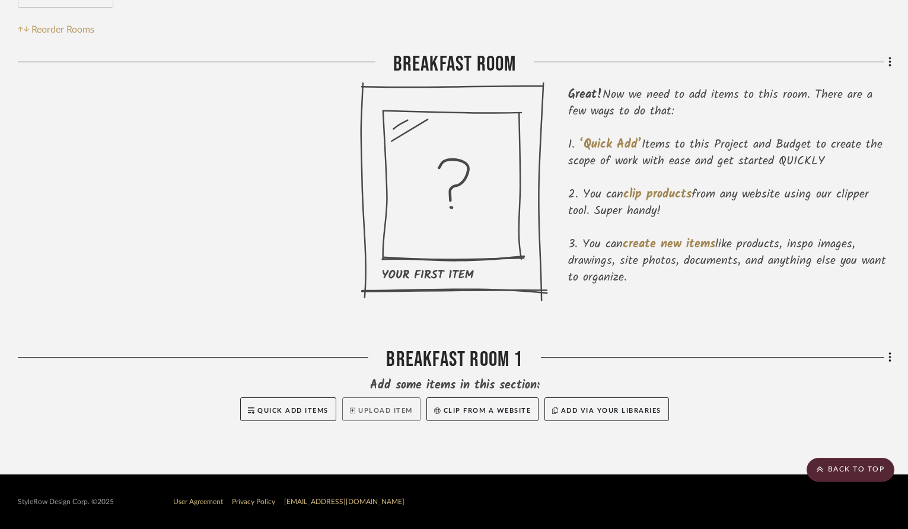
click at [386, 408] on button "Upload Item" at bounding box center [381, 409] width 78 height 24
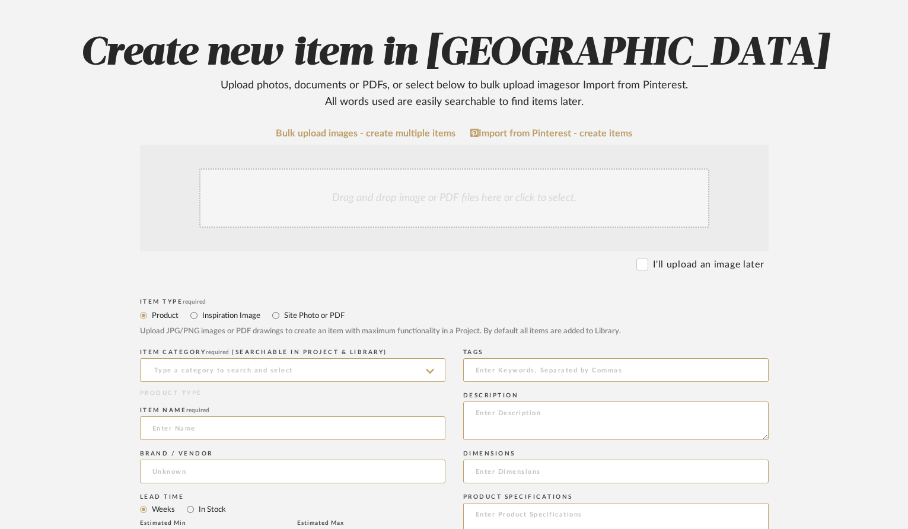
scroll to position [130, 0]
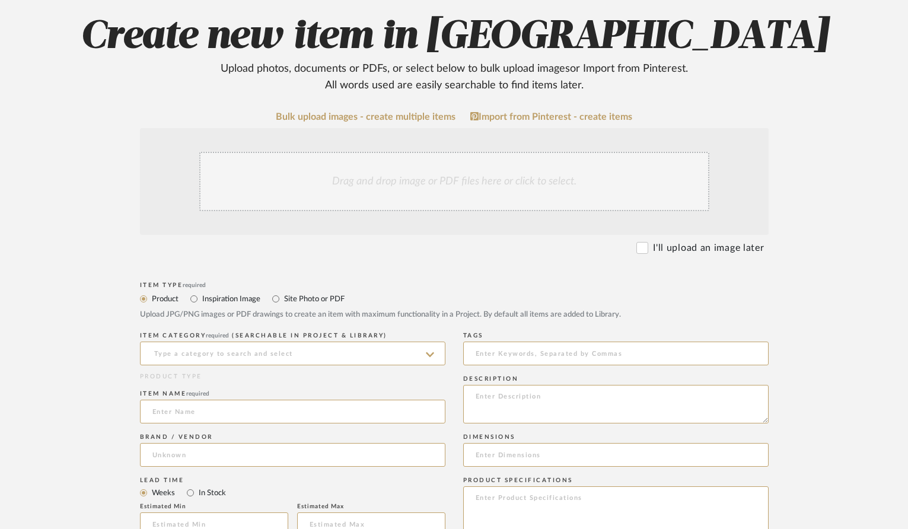
click at [456, 185] on div "Drag and drop image or PDF files here or click to select." at bounding box center [454, 181] width 510 height 59
click at [487, 165] on div "Drag and drop image or PDF files here or click to select." at bounding box center [454, 181] width 510 height 59
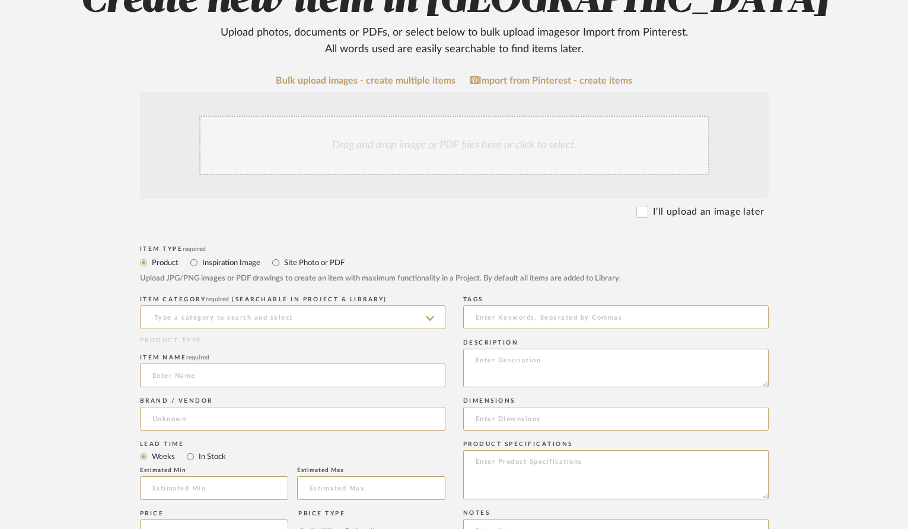
scroll to position [168, 0]
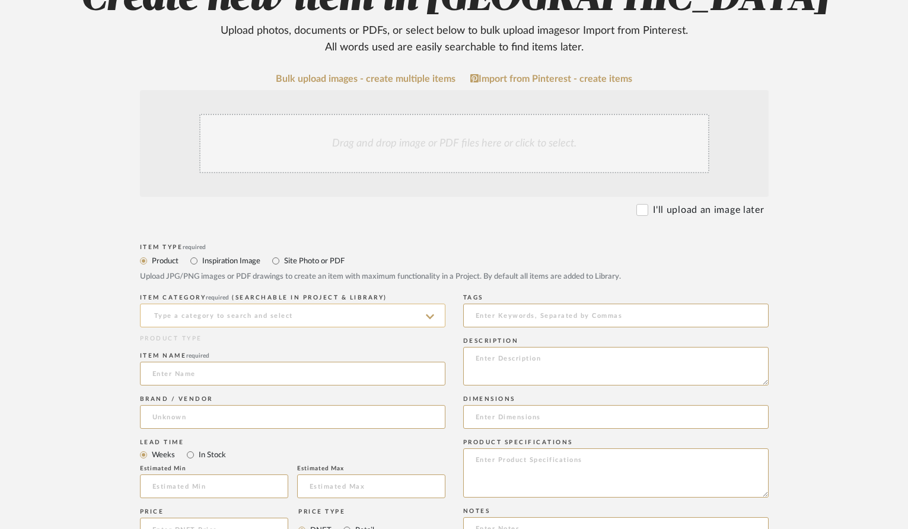
click at [435, 309] on input at bounding box center [292, 316] width 305 height 24
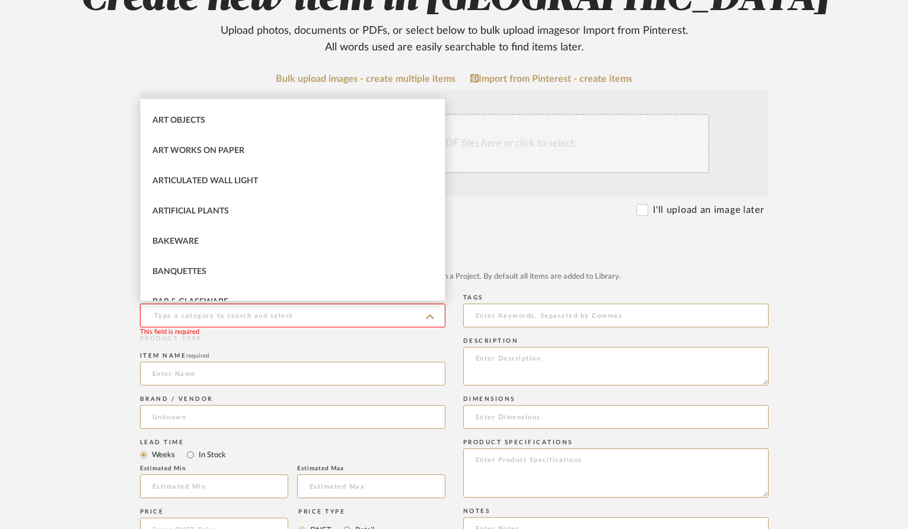
scroll to position [292, 0]
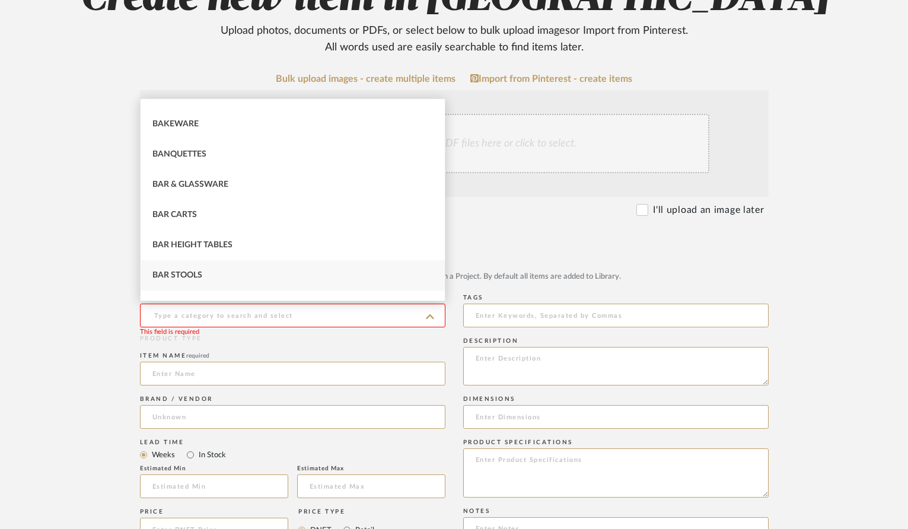
click at [199, 271] on span "Bar Stools" at bounding box center [177, 275] width 50 height 8
type input "Bar Stools"
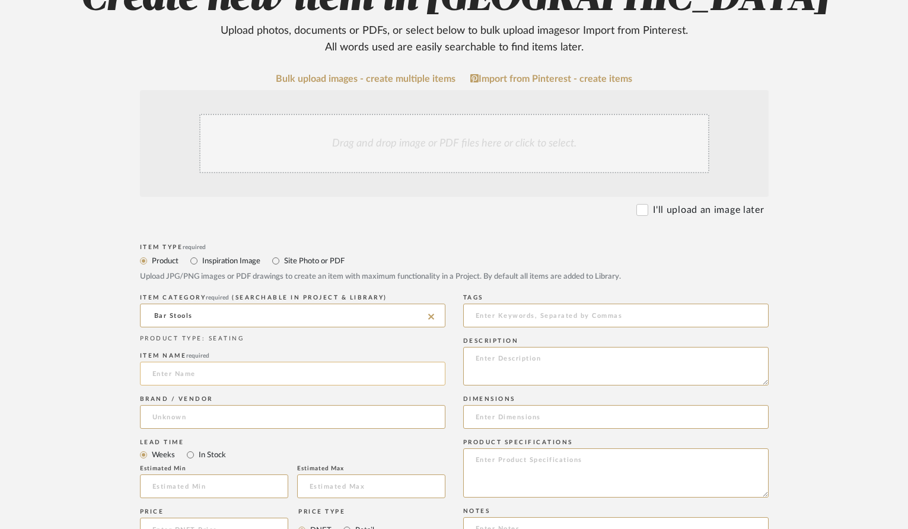
click at [239, 374] on input at bounding box center [292, 374] width 305 height 24
type input "Bar Stools"
click at [176, 414] on input at bounding box center [292, 417] width 305 height 24
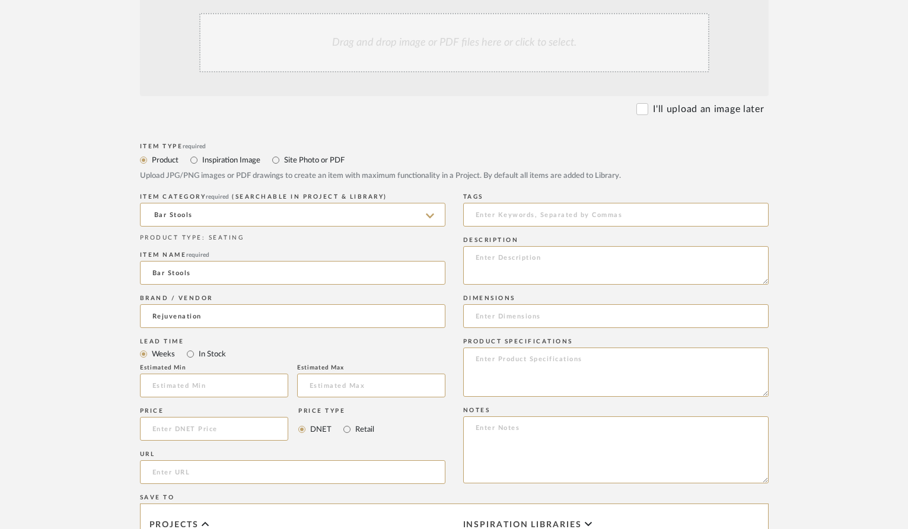
scroll to position [269, 0]
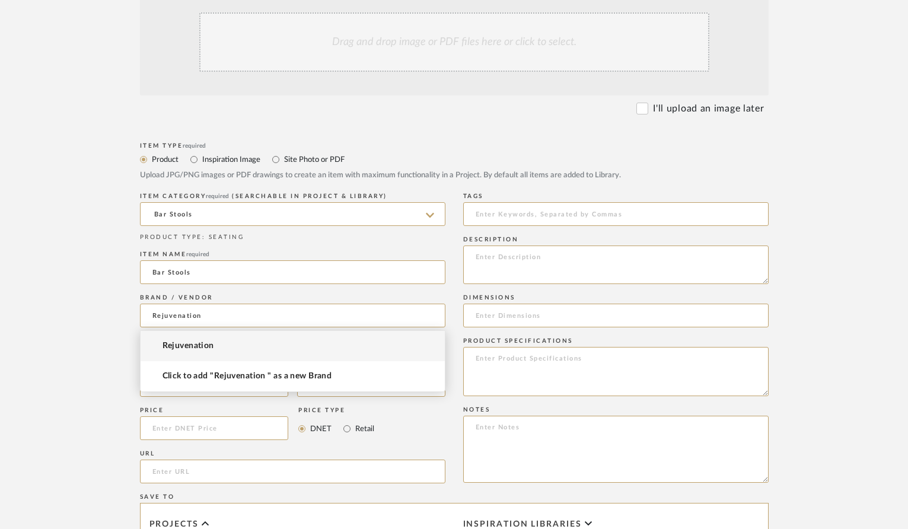
click at [207, 347] on span "Rejuvenation" at bounding box center [188, 346] width 52 height 10
type input "Rejuvenation"
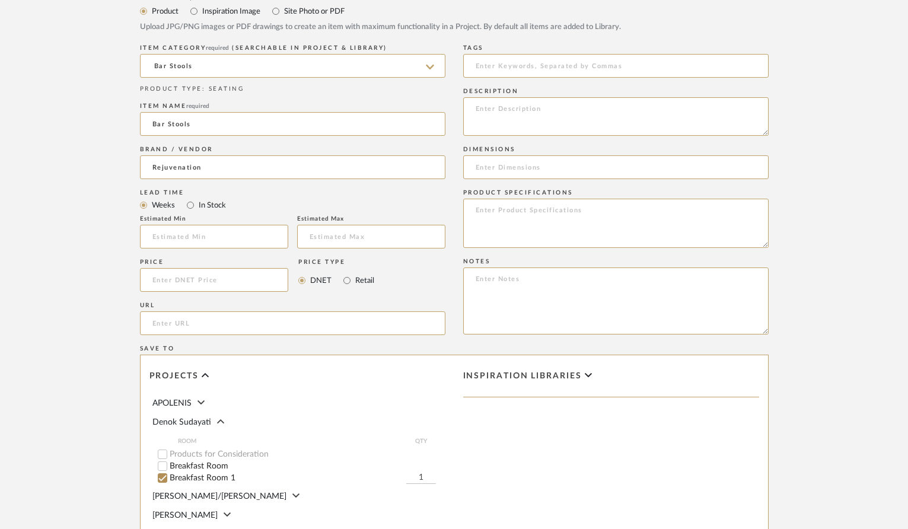
scroll to position [466, 0]
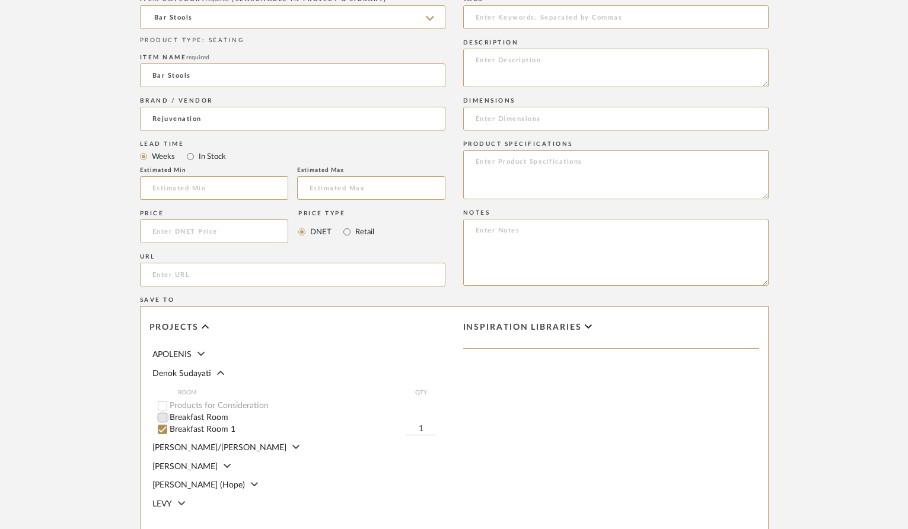
click at [164, 416] on input "Breakfast Room" at bounding box center [162, 417] width 12 height 12
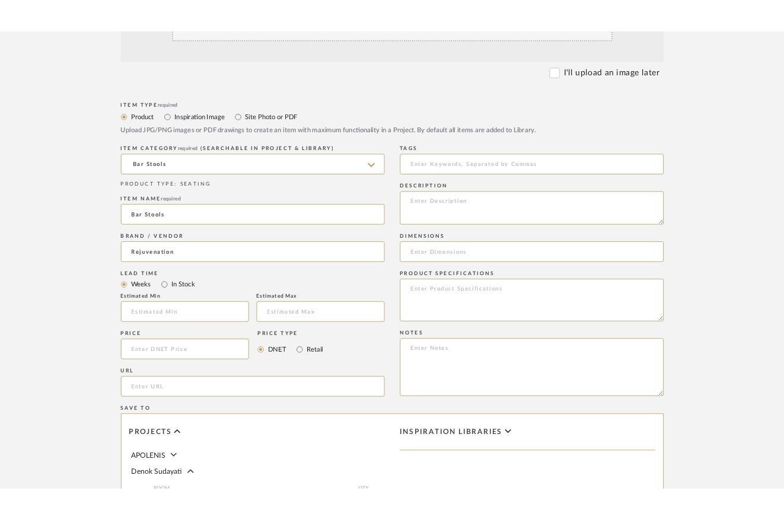
scroll to position [328, 0]
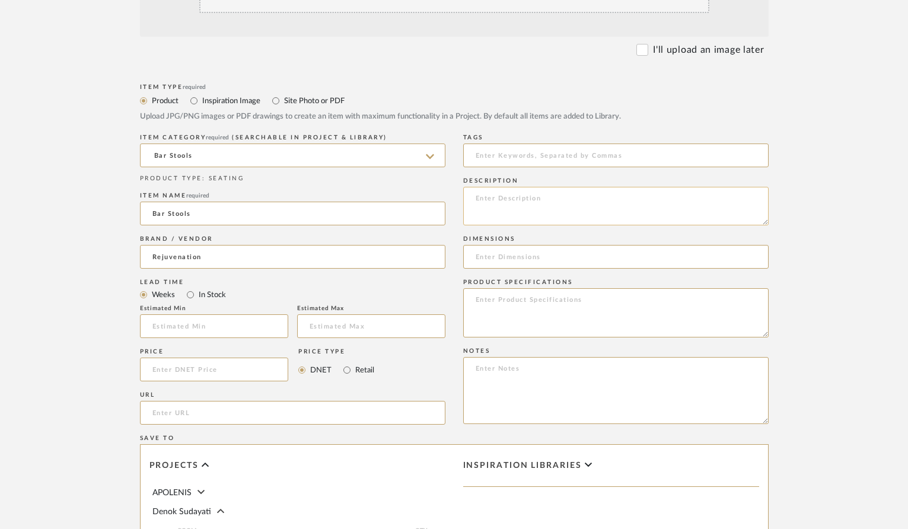
click at [511, 196] on textarea at bounding box center [615, 206] width 305 height 39
type textarea "Rejuvenation Bar Stools |"
click at [500, 302] on textarea at bounding box center [615, 312] width 305 height 49
type textarea "Finish: Various Options"
click at [484, 256] on input at bounding box center [615, 257] width 305 height 24
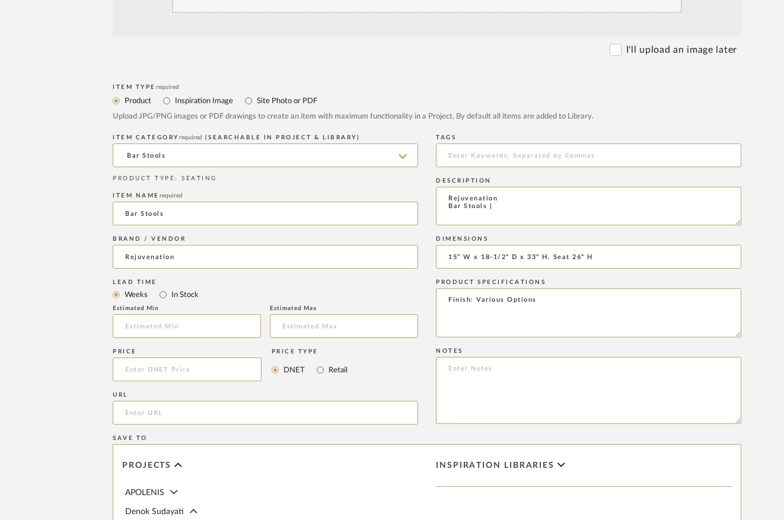
type input "15" W x 18-1/2" D x 33" H. Seat 26" H"
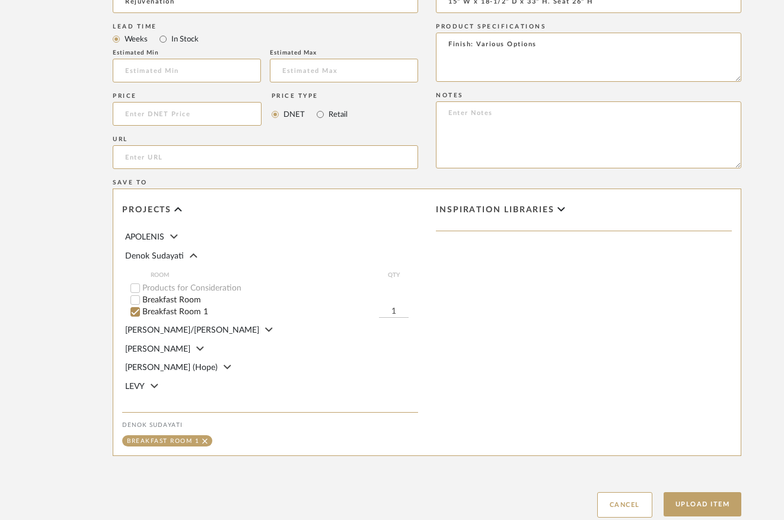
scroll to position [666, 0]
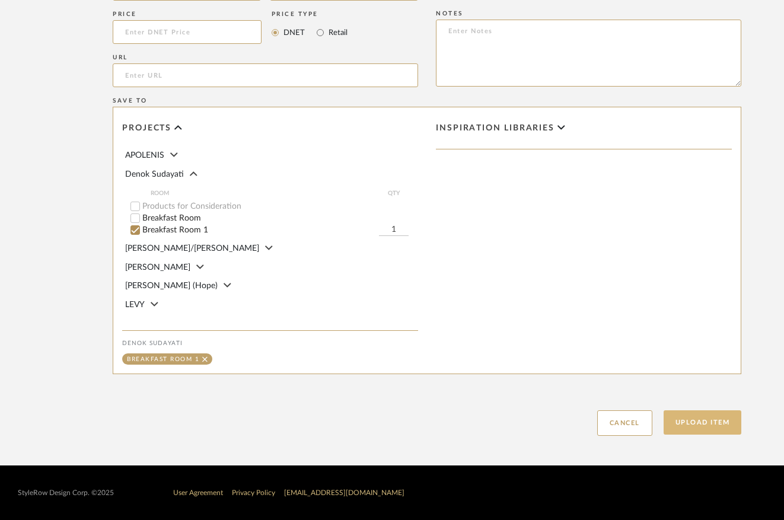
click at [706, 423] on button "Upload Item" at bounding box center [702, 422] width 78 height 24
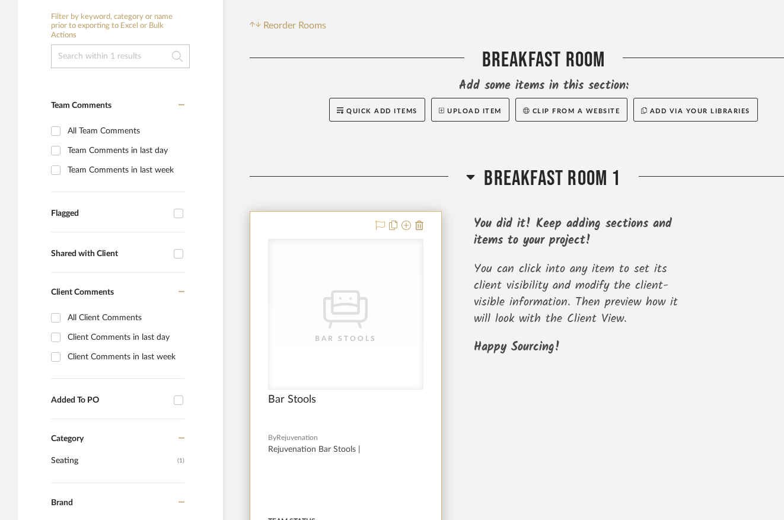
scroll to position [232, 0]
click at [406, 224] on icon at bounding box center [405, 224] width 9 height 9
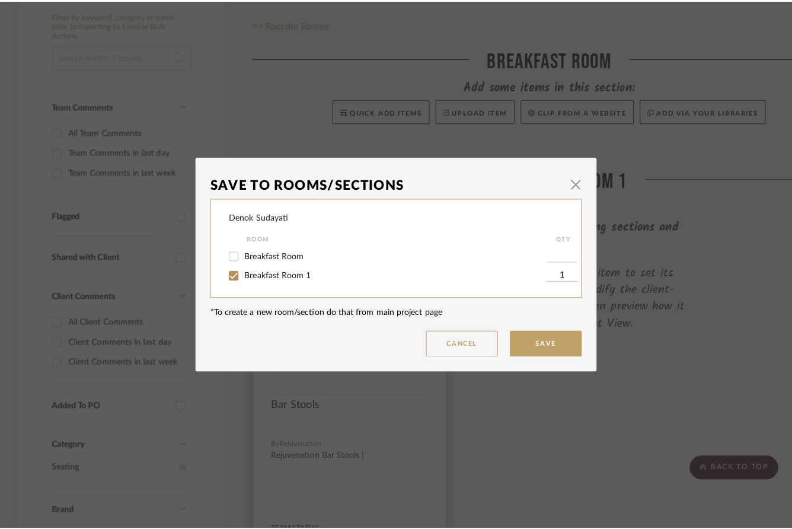
scroll to position [0, 0]
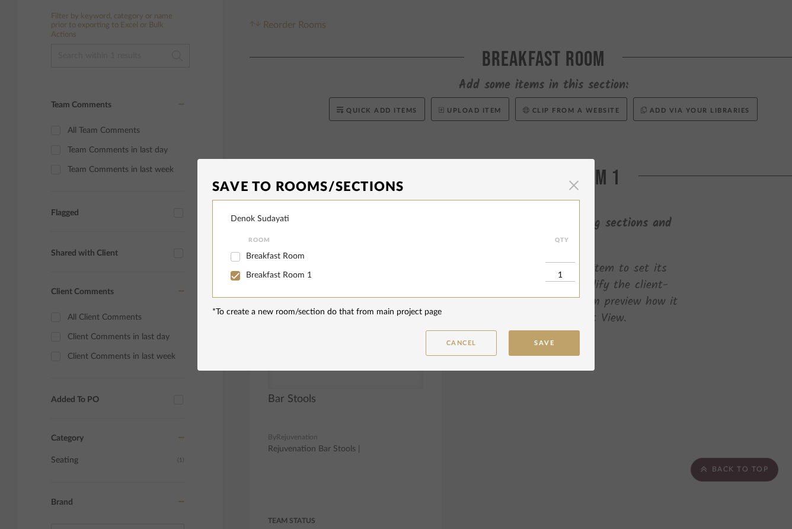
click at [571, 184] on span "button" at bounding box center [574, 186] width 24 height 24
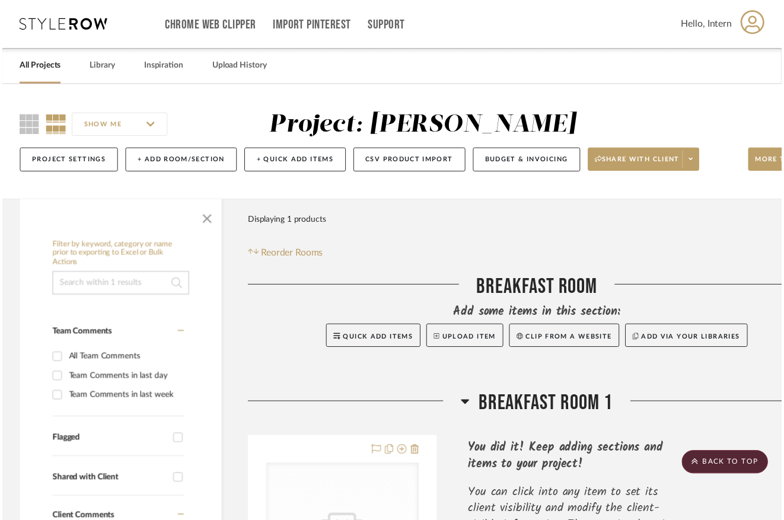
scroll to position [232, 0]
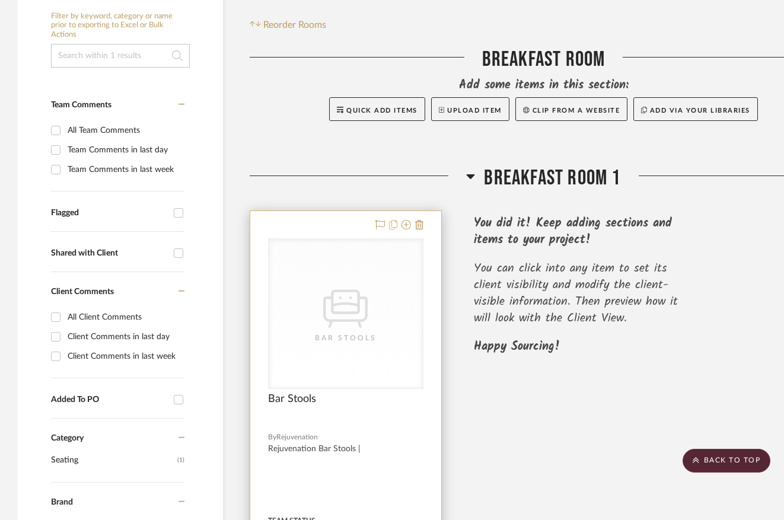
click at [392, 224] on icon at bounding box center [393, 224] width 8 height 9
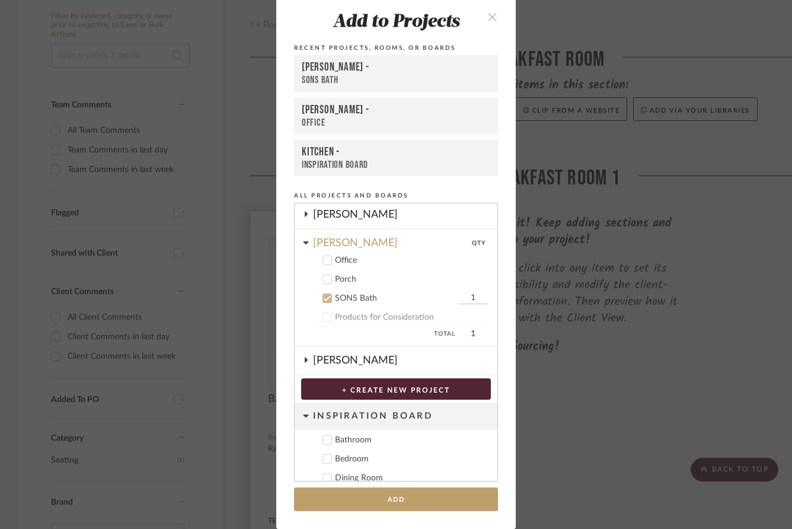
scroll to position [215, 0]
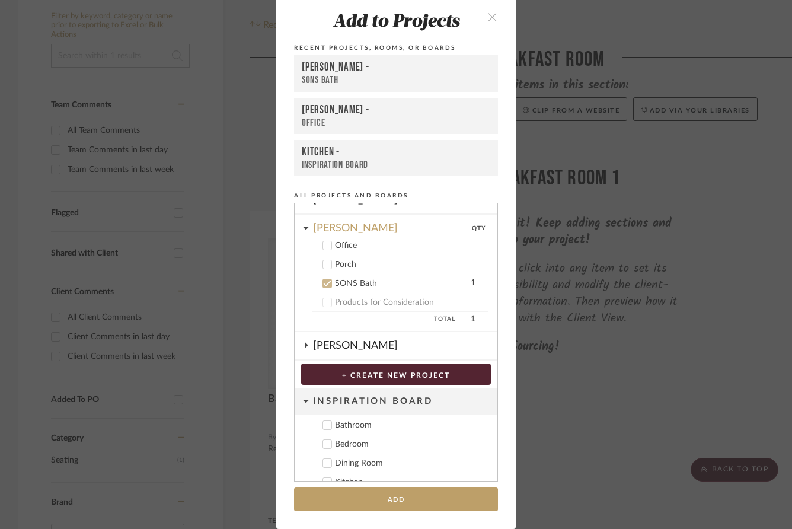
click at [488, 15] on icon "close" at bounding box center [492, 17] width 10 height 10
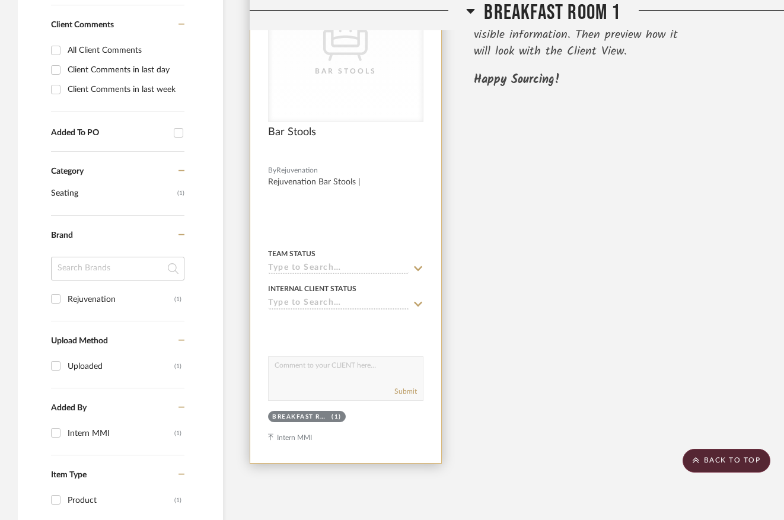
scroll to position [501, 0]
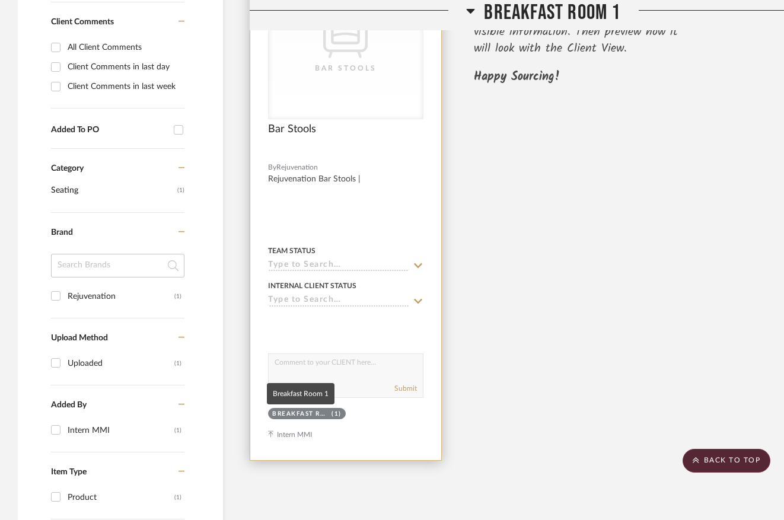
click at [315, 412] on div "Breakfast Room 1" at bounding box center [300, 414] width 56 height 9
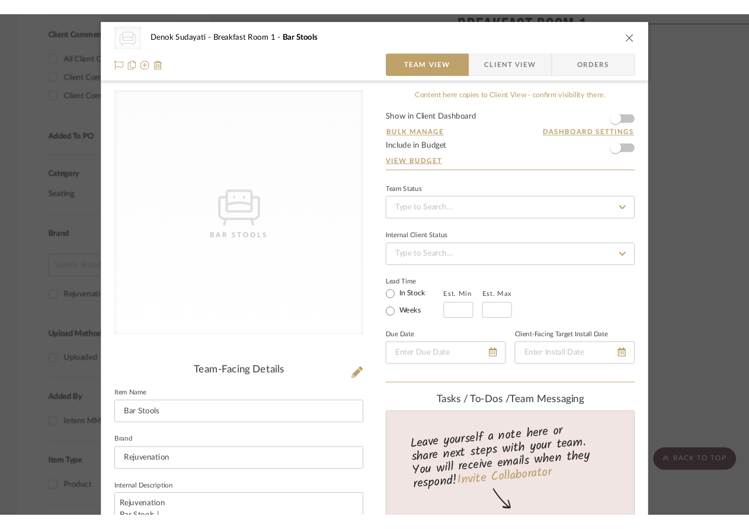
scroll to position [0, 0]
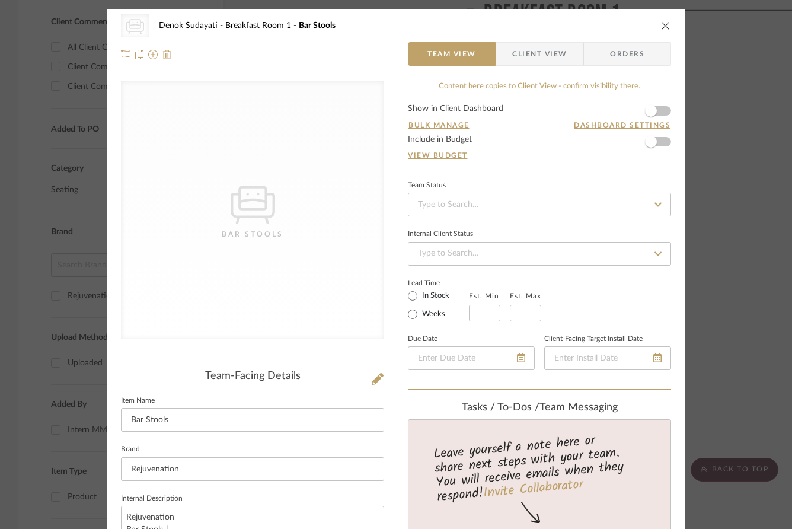
click at [278, 204] on div "CategoryIconSeating Created with Sketch. Bar Stools" at bounding box center [252, 210] width 263 height 258
click at [374, 377] on icon at bounding box center [378, 379] width 12 height 12
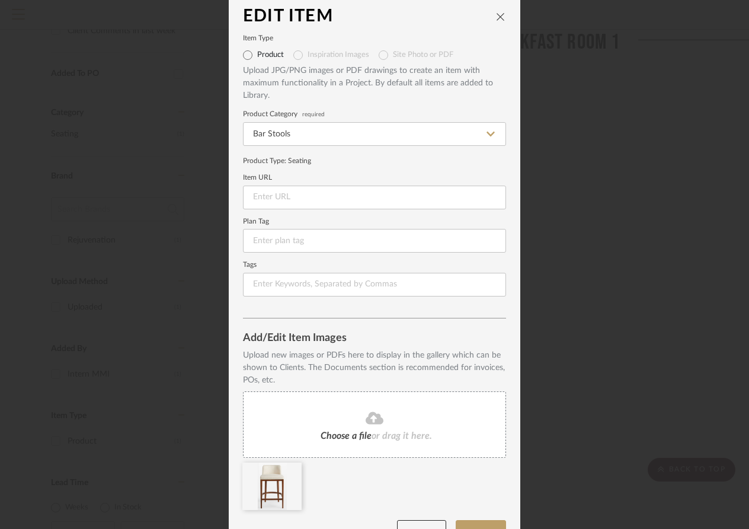
scroll to position [36, 0]
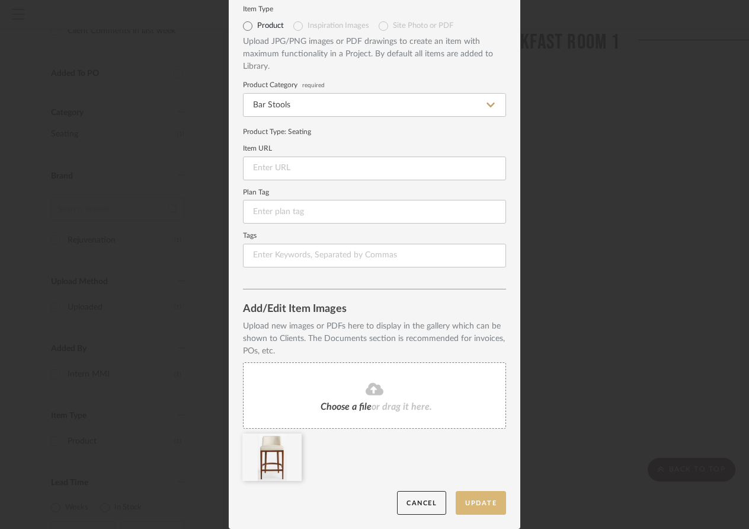
click at [470, 496] on button "Update" at bounding box center [481, 503] width 50 height 24
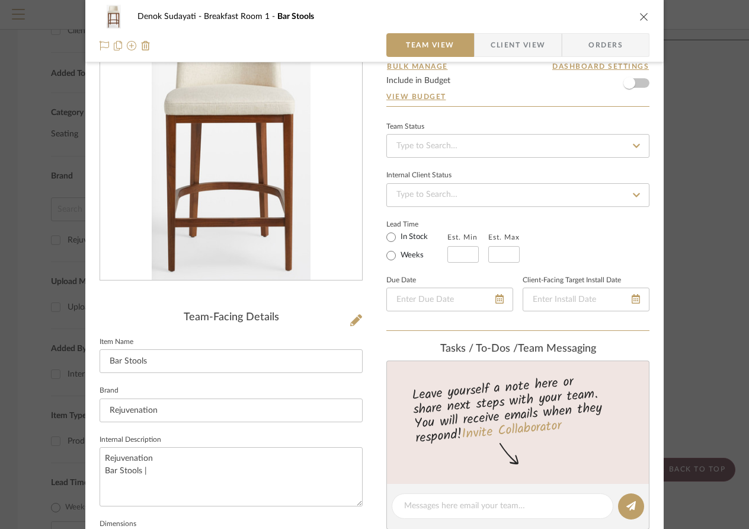
scroll to position [45, 0]
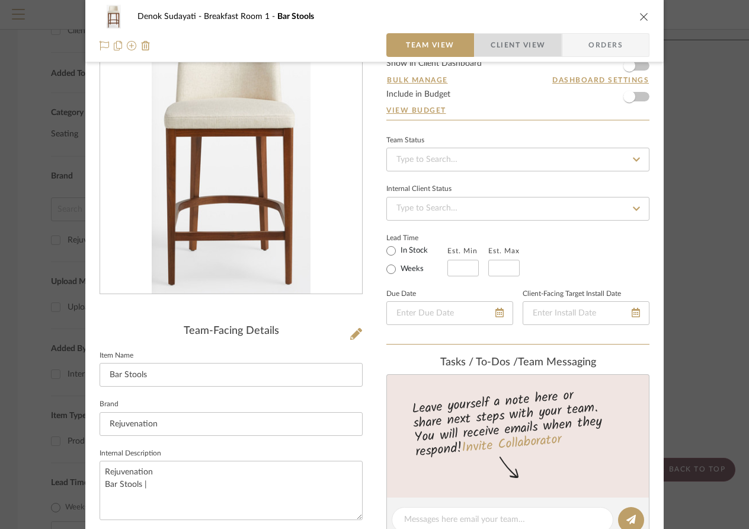
click at [516, 43] on span "Client View" at bounding box center [518, 45] width 55 height 24
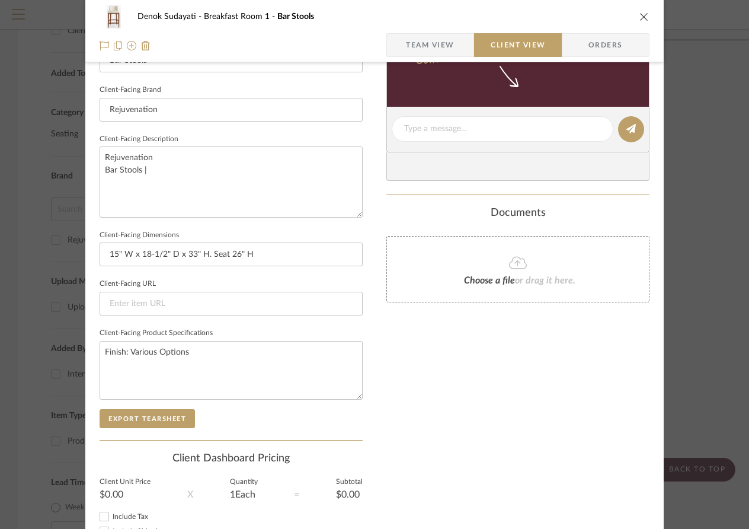
scroll to position [360, 0]
click at [165, 417] on button "Export Tearsheet" at bounding box center [147, 417] width 95 height 19
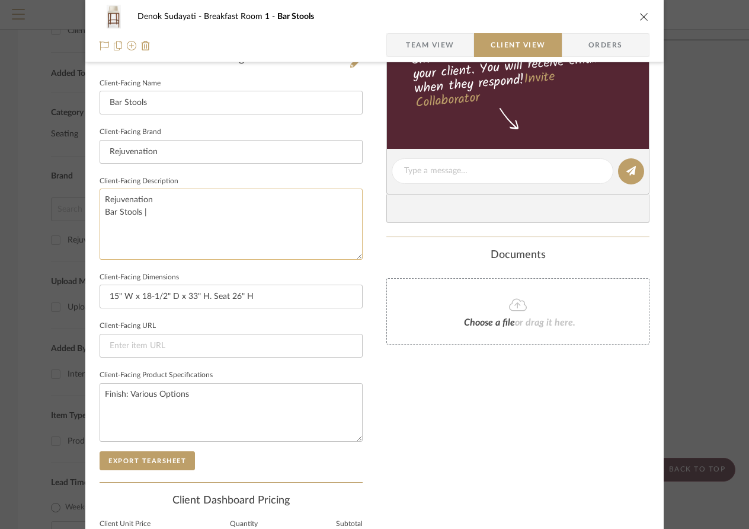
scroll to position [309, 0]
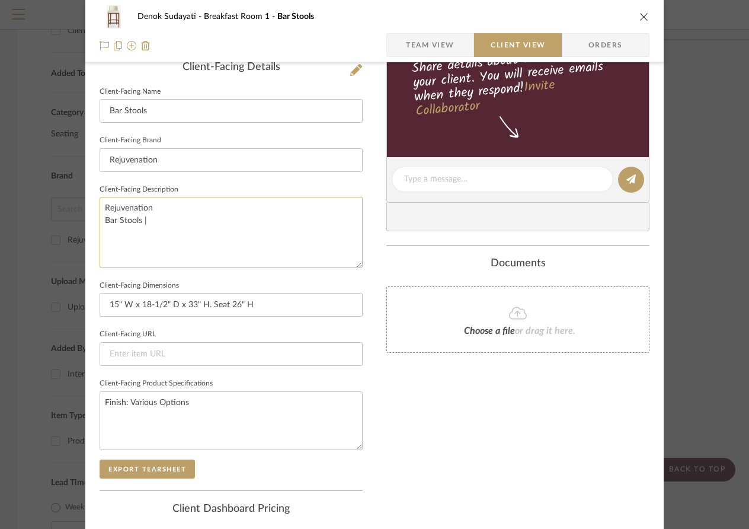
click at [148, 215] on textarea "Rejuvenation Bar Stools |" at bounding box center [231, 232] width 263 height 71
type textarea "Rejuvenation Bar Stools"
click at [163, 465] on button "Export Tearsheet" at bounding box center [147, 468] width 95 height 19
